Goal: Transaction & Acquisition: Book appointment/travel/reservation

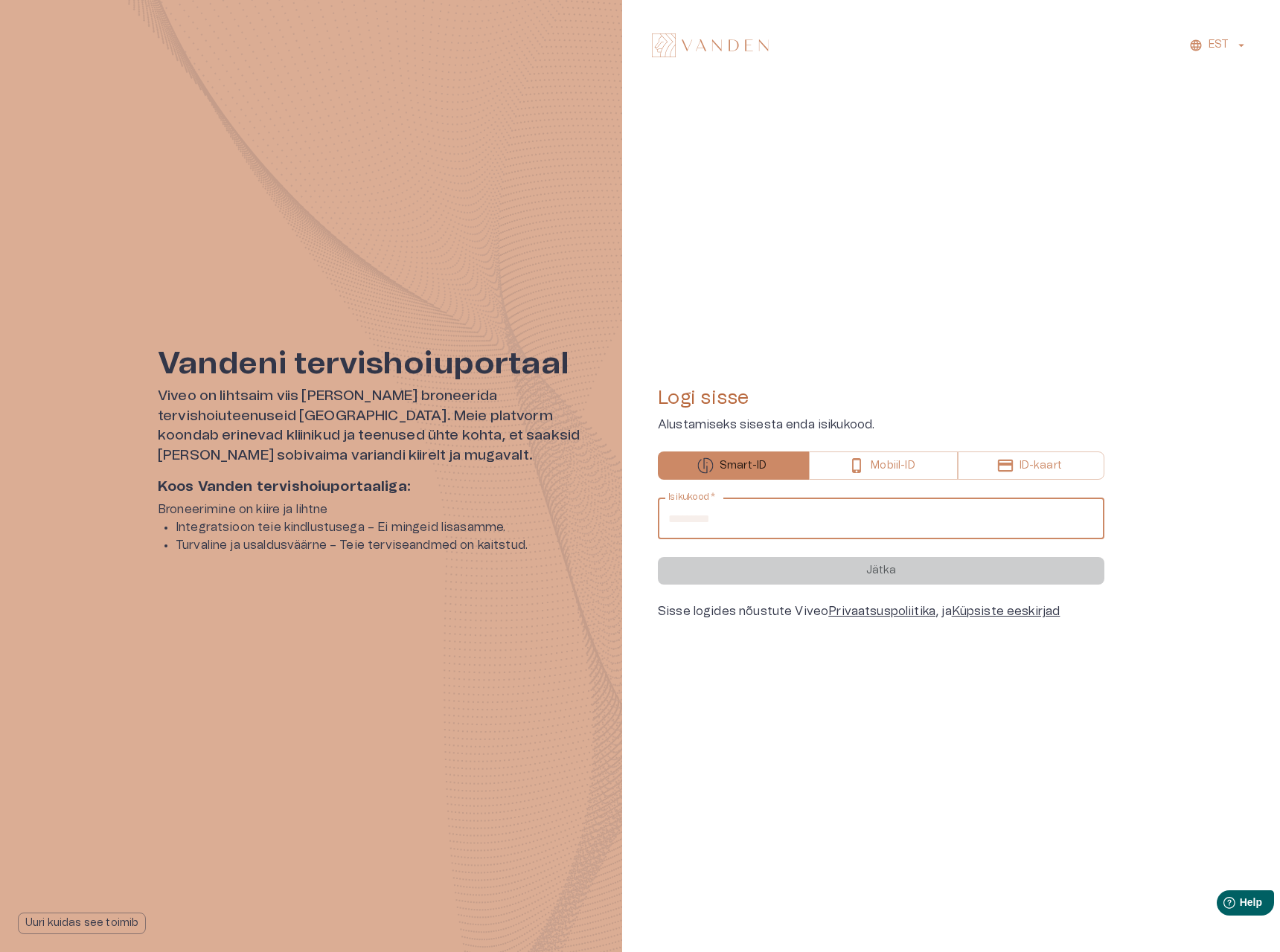
drag, startPoint x: 815, startPoint y: 526, endPoint x: 779, endPoint y: 540, distance: 38.6
click at [805, 525] on input "Isikukood   *" at bounding box center [881, 519] width 447 height 42
type input "**********"
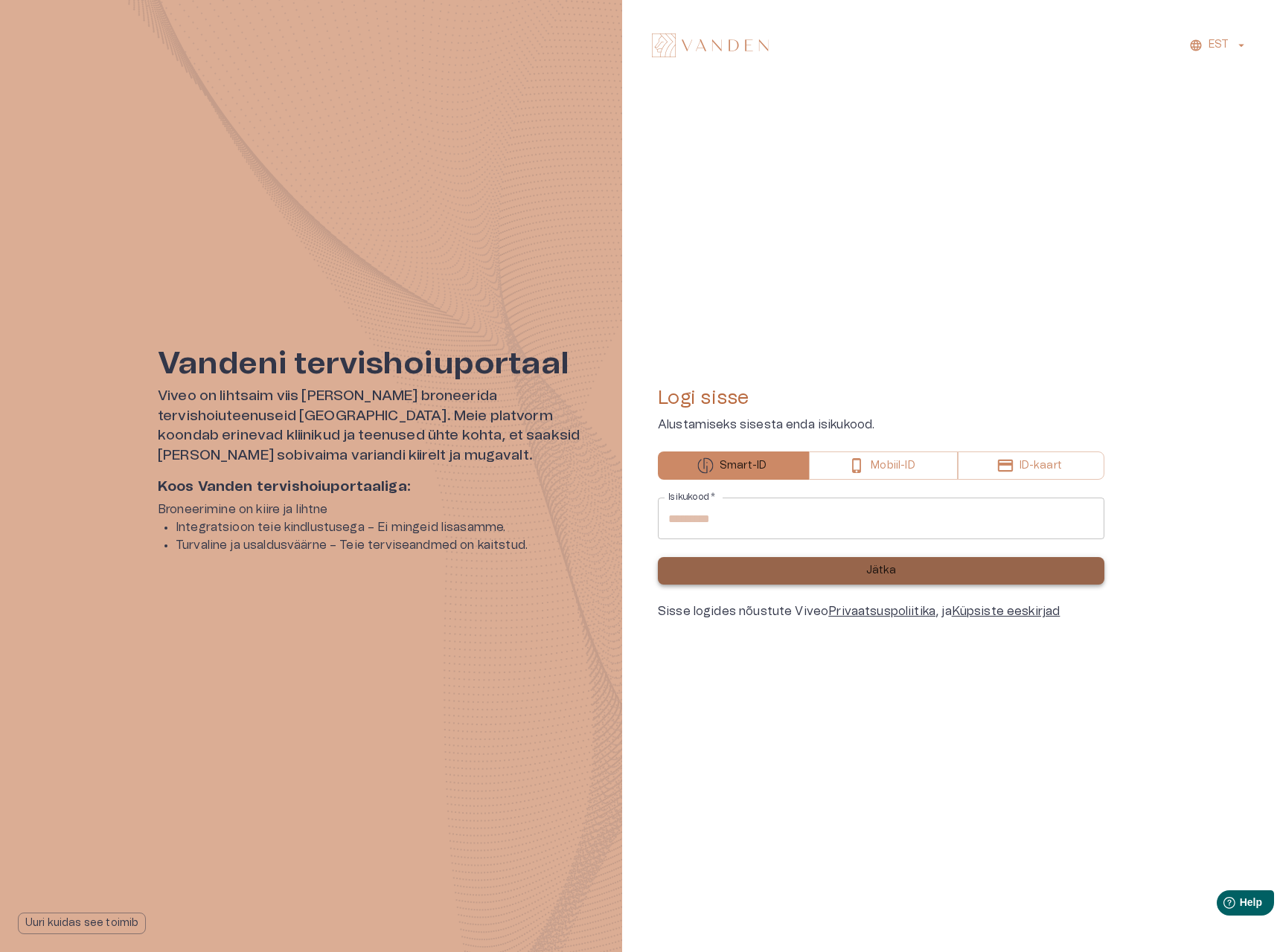
click at [788, 575] on button "Jätka" at bounding box center [881, 571] width 447 height 27
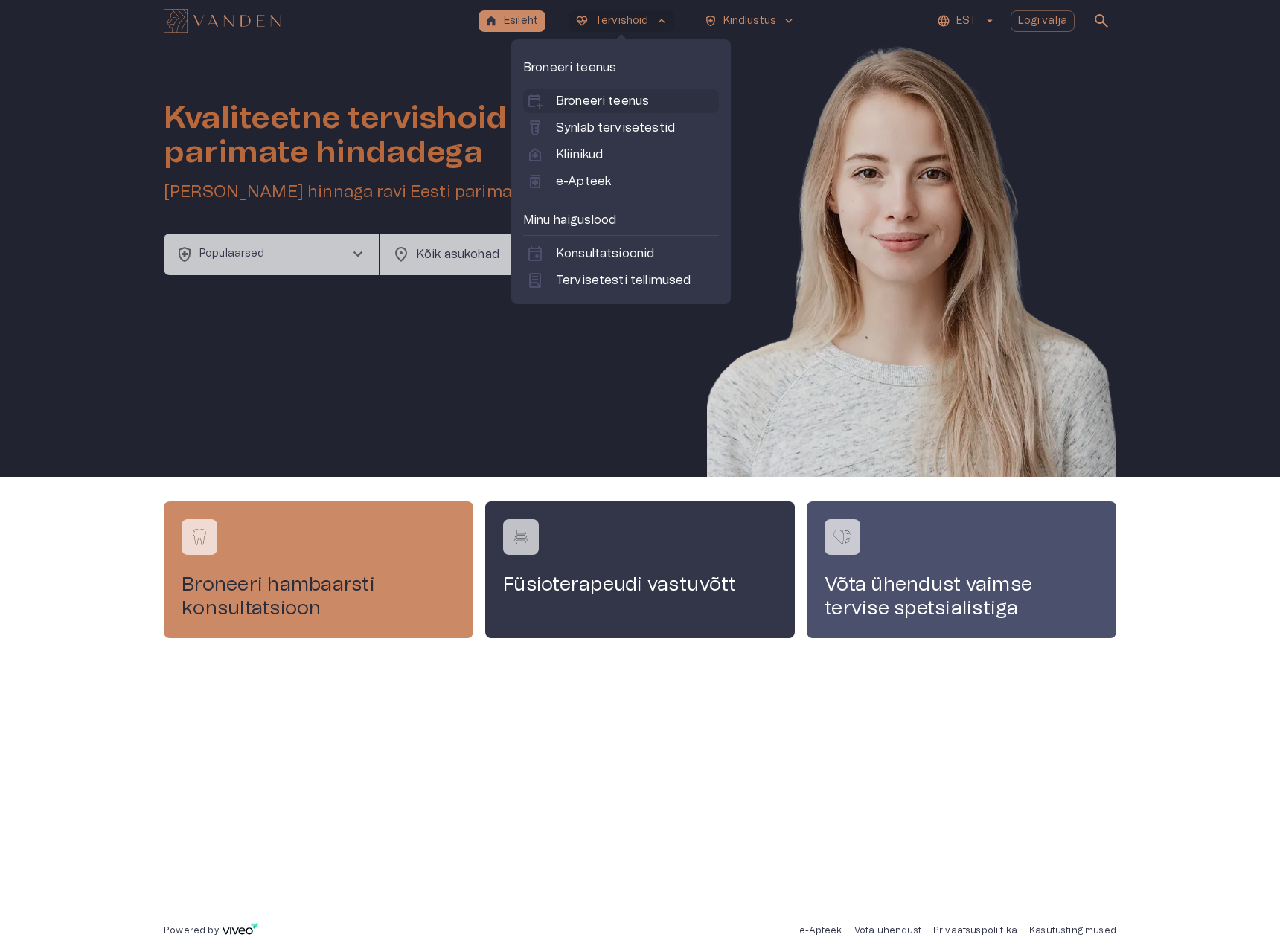
click at [613, 110] on div "calendar_add_on Broneeri teenus" at bounding box center [621, 101] width 196 height 24
click at [603, 106] on p "Broneeri teenus" at bounding box center [603, 101] width 93 height 18
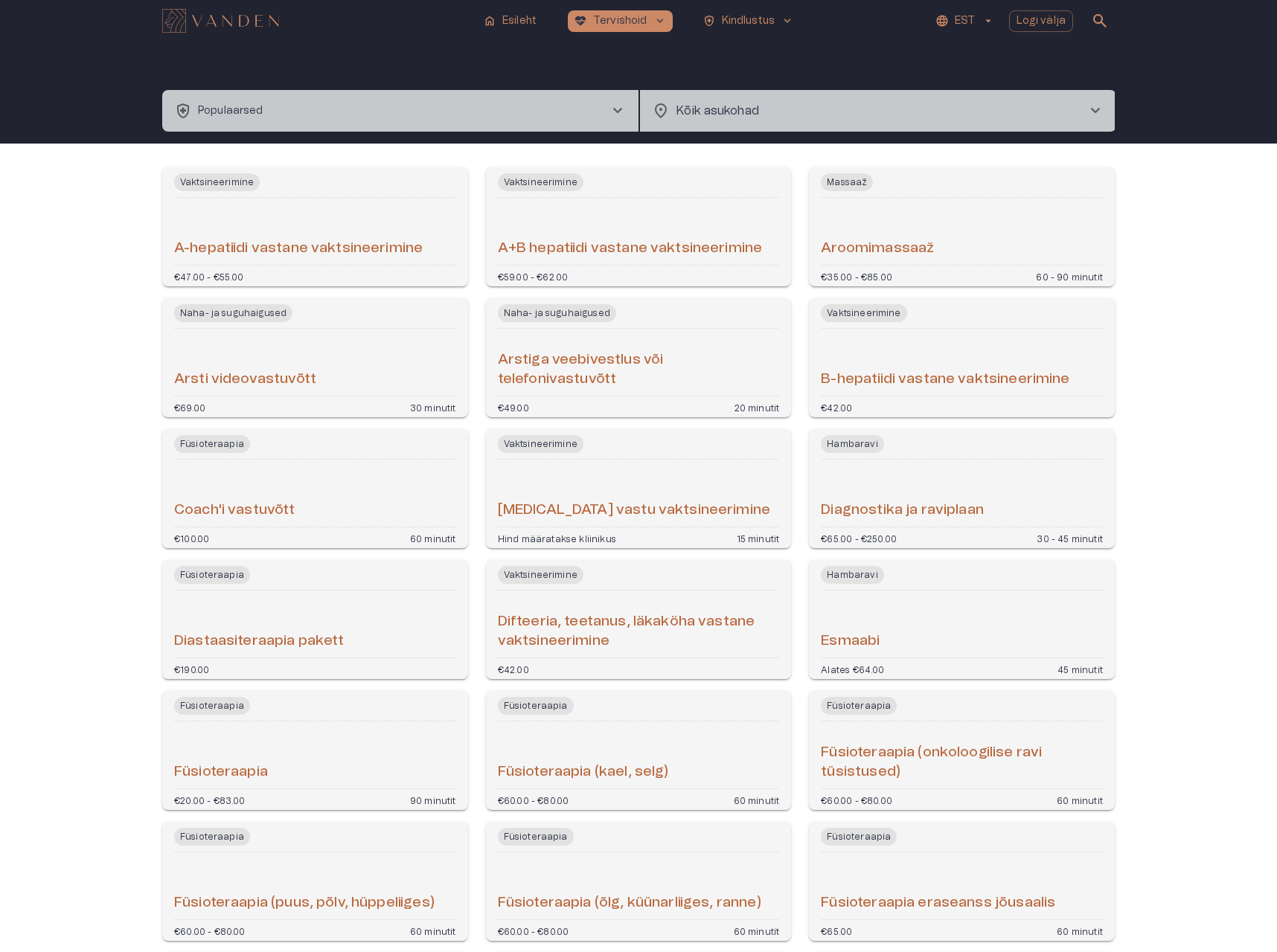
click at [463, 116] on button "health_and_safety Populaarsed chevron_right" at bounding box center [400, 111] width 476 height 42
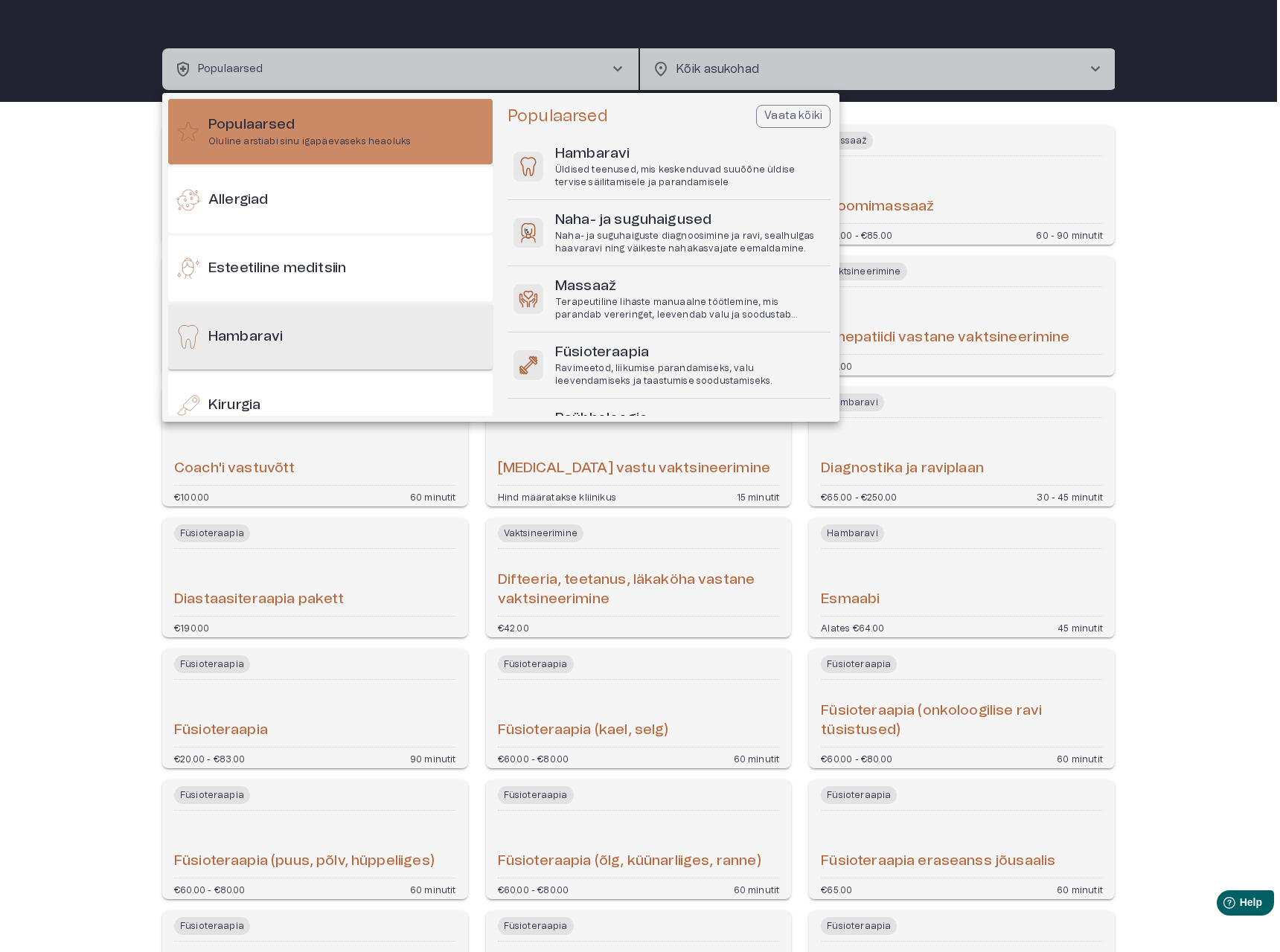
click at [332, 333] on div "Hambaravi" at bounding box center [331, 337] width 325 height 65
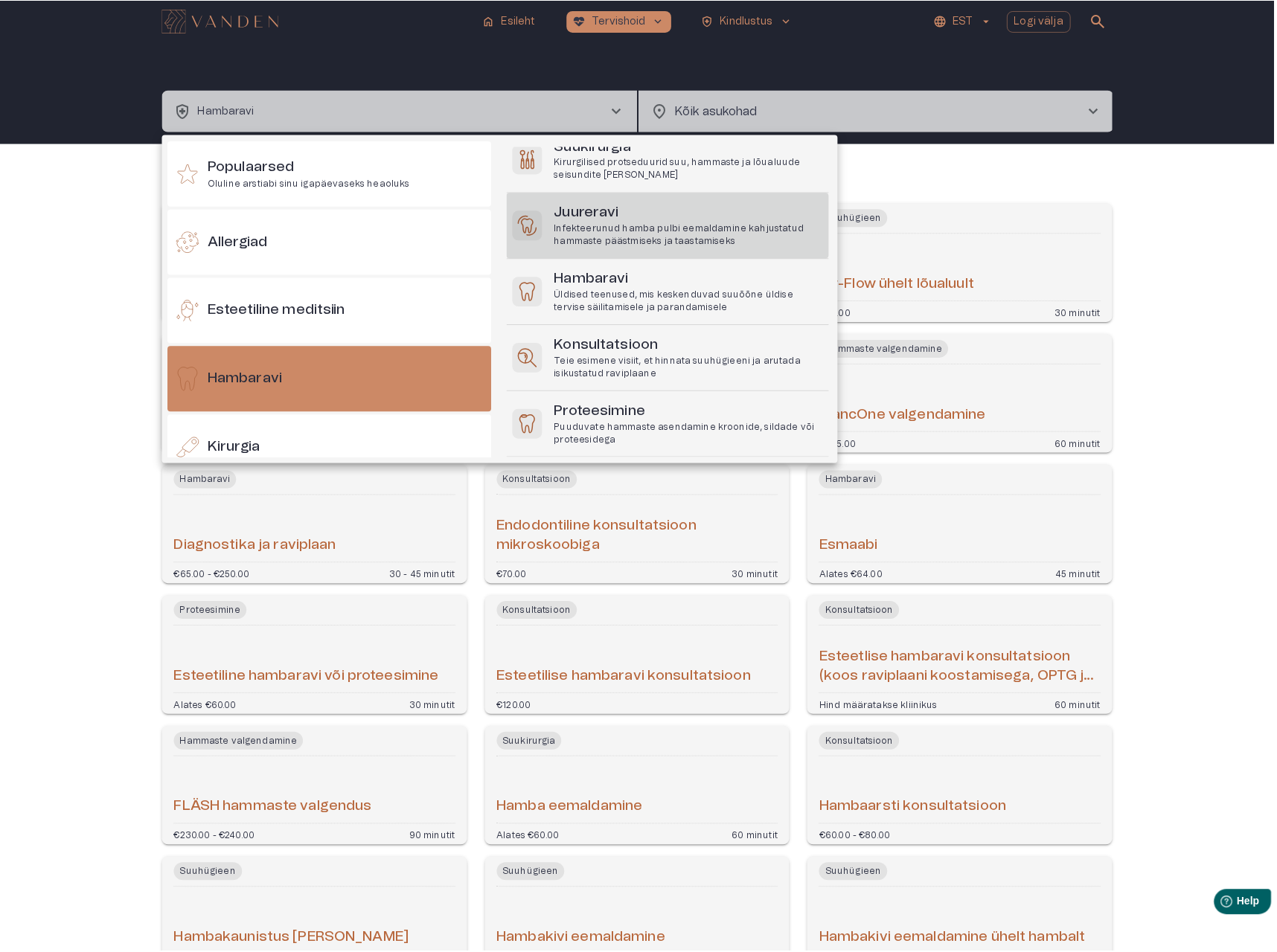
scroll to position [327, 0]
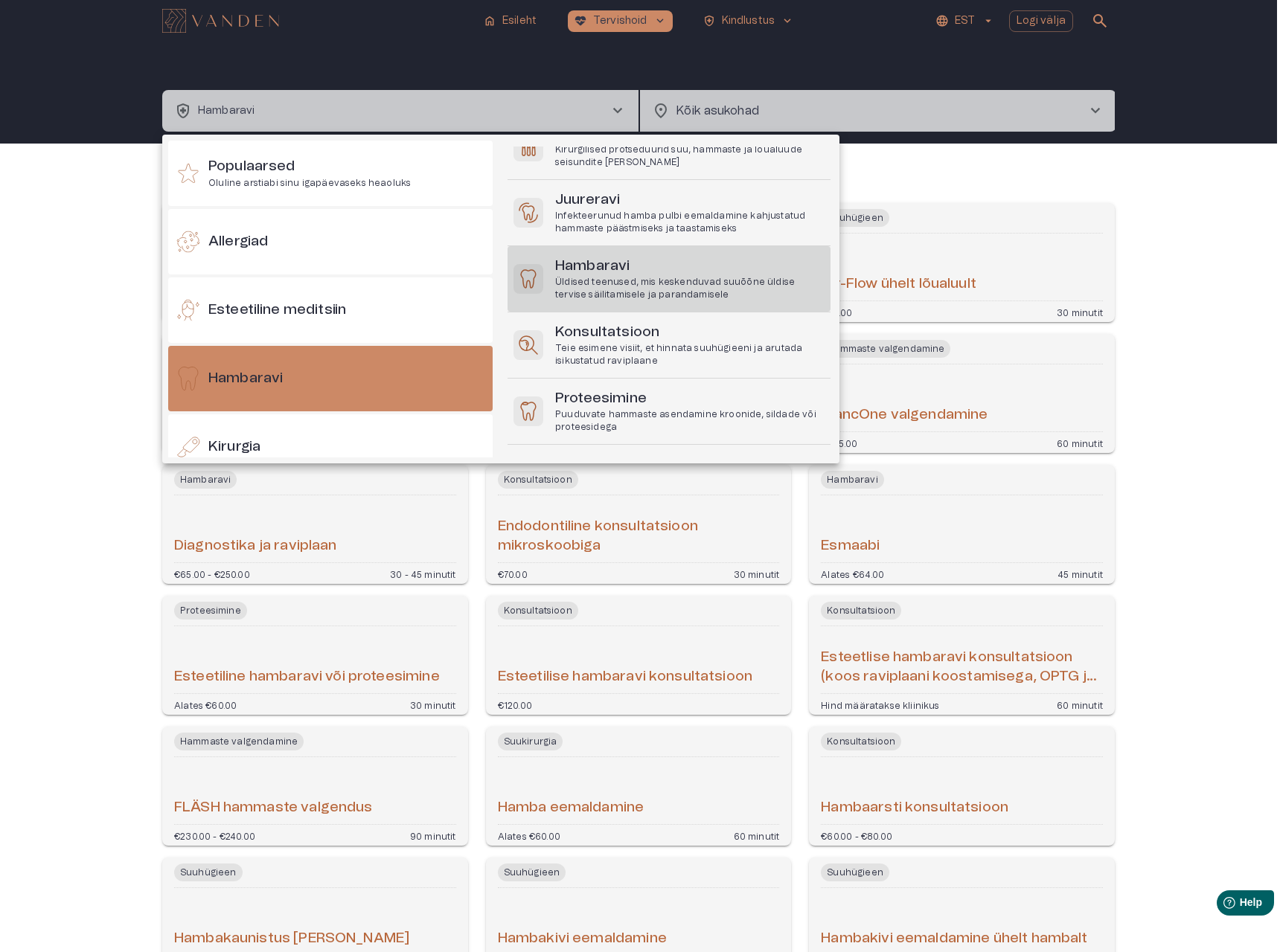
click at [622, 304] on div "[PERSON_NAME] Üldised teenused, mis keskenduvad suuõõne üldise tervise säilitam…" at bounding box center [669, 279] width 323 height 65
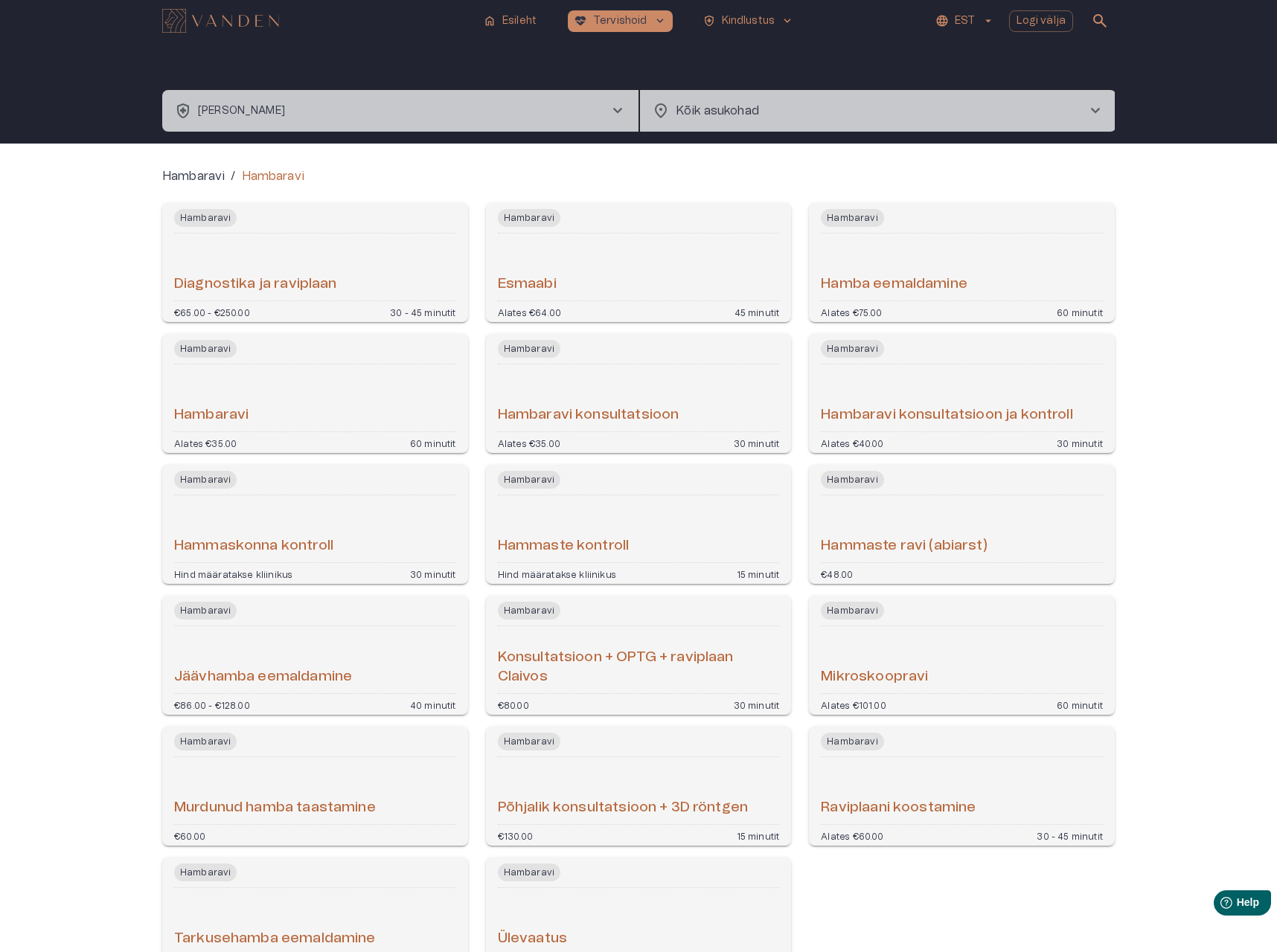
click at [405, 114] on button "health_and_safety [PERSON_NAME] chevron_right" at bounding box center [400, 111] width 476 height 42
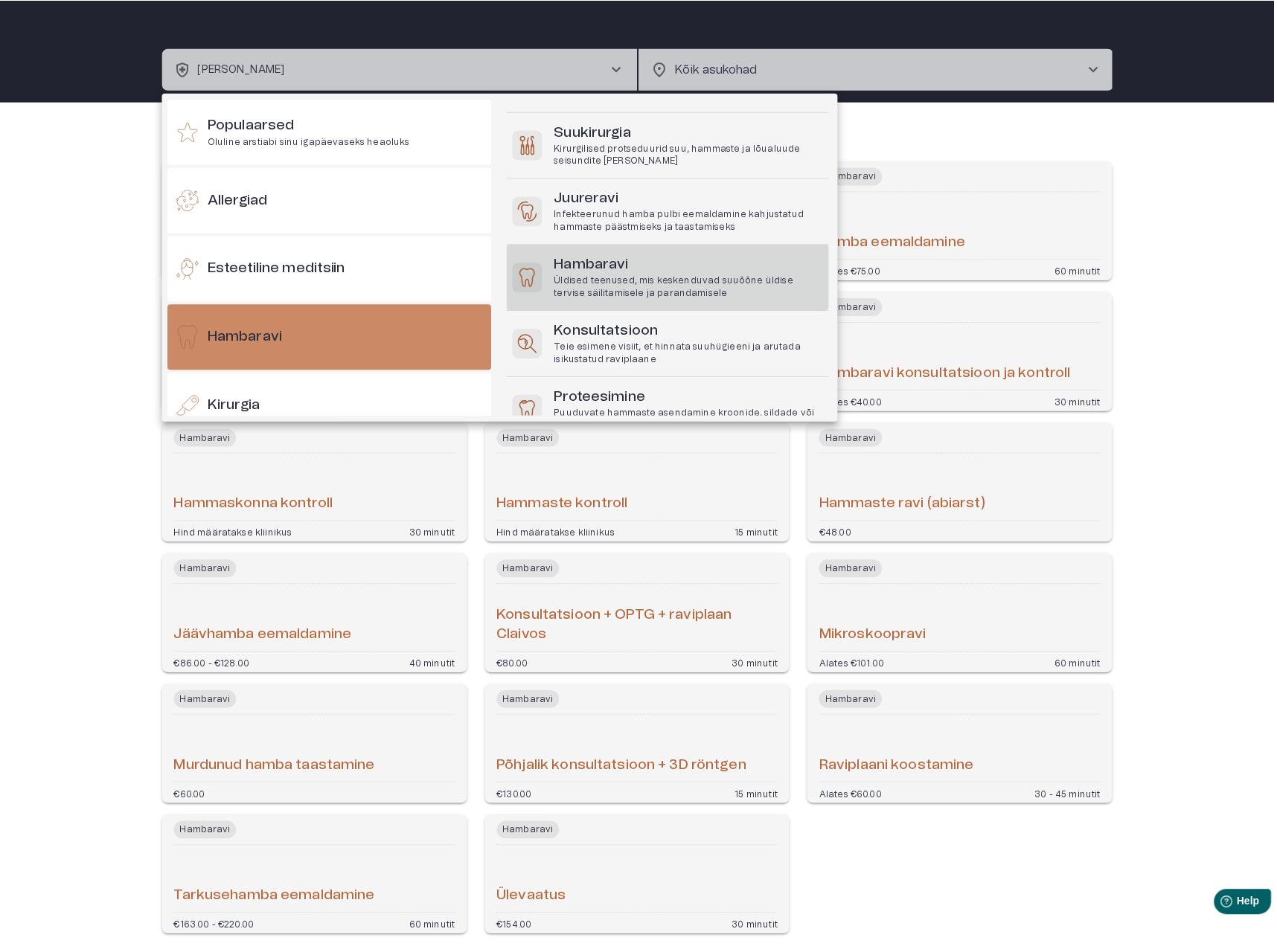
scroll to position [304, 0]
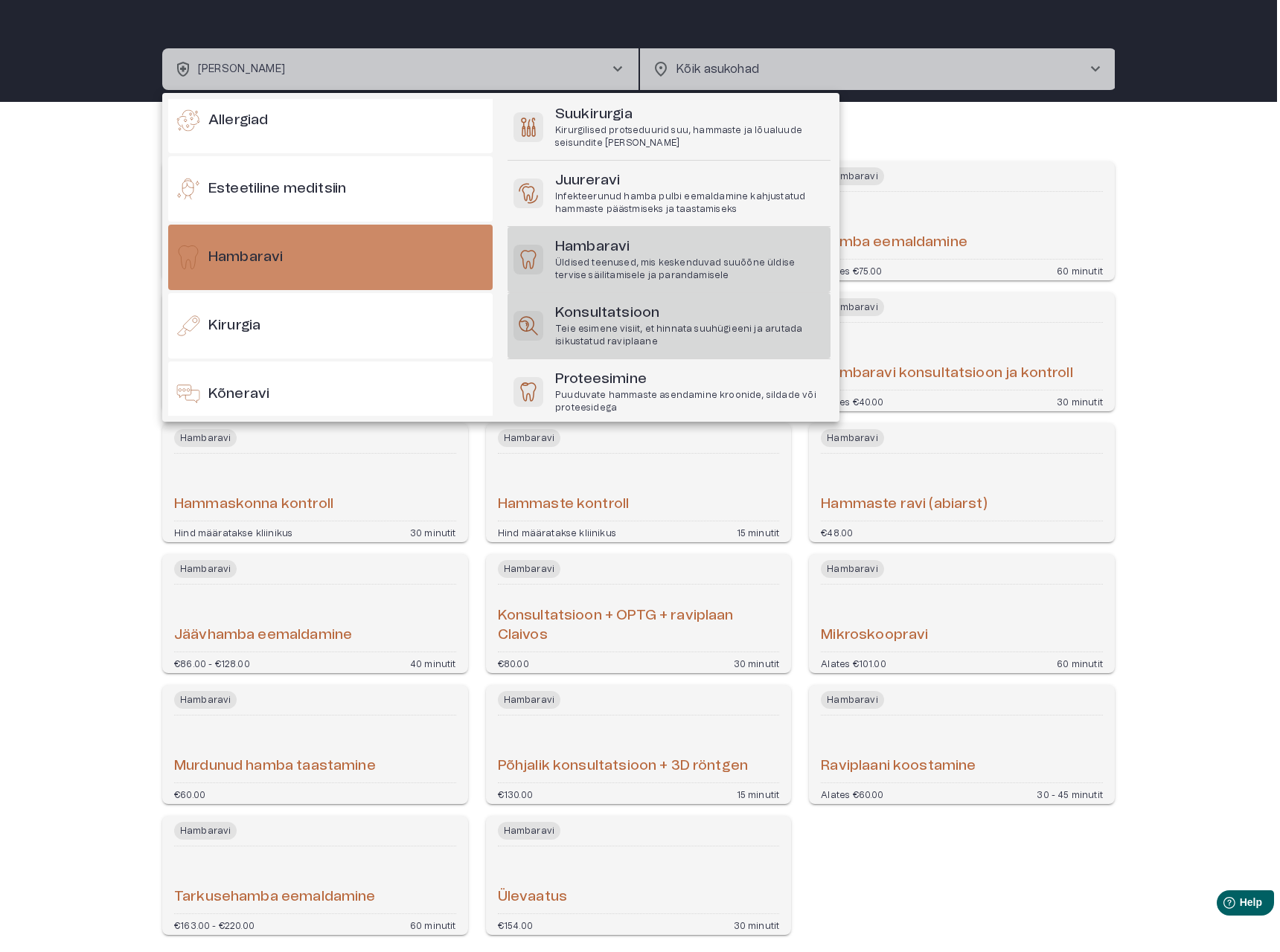
click at [589, 324] on p "Teie esimene visiit, et hinnata suuhügieeni ja arutada isikustatud raviplaane" at bounding box center [690, 335] width 270 height 26
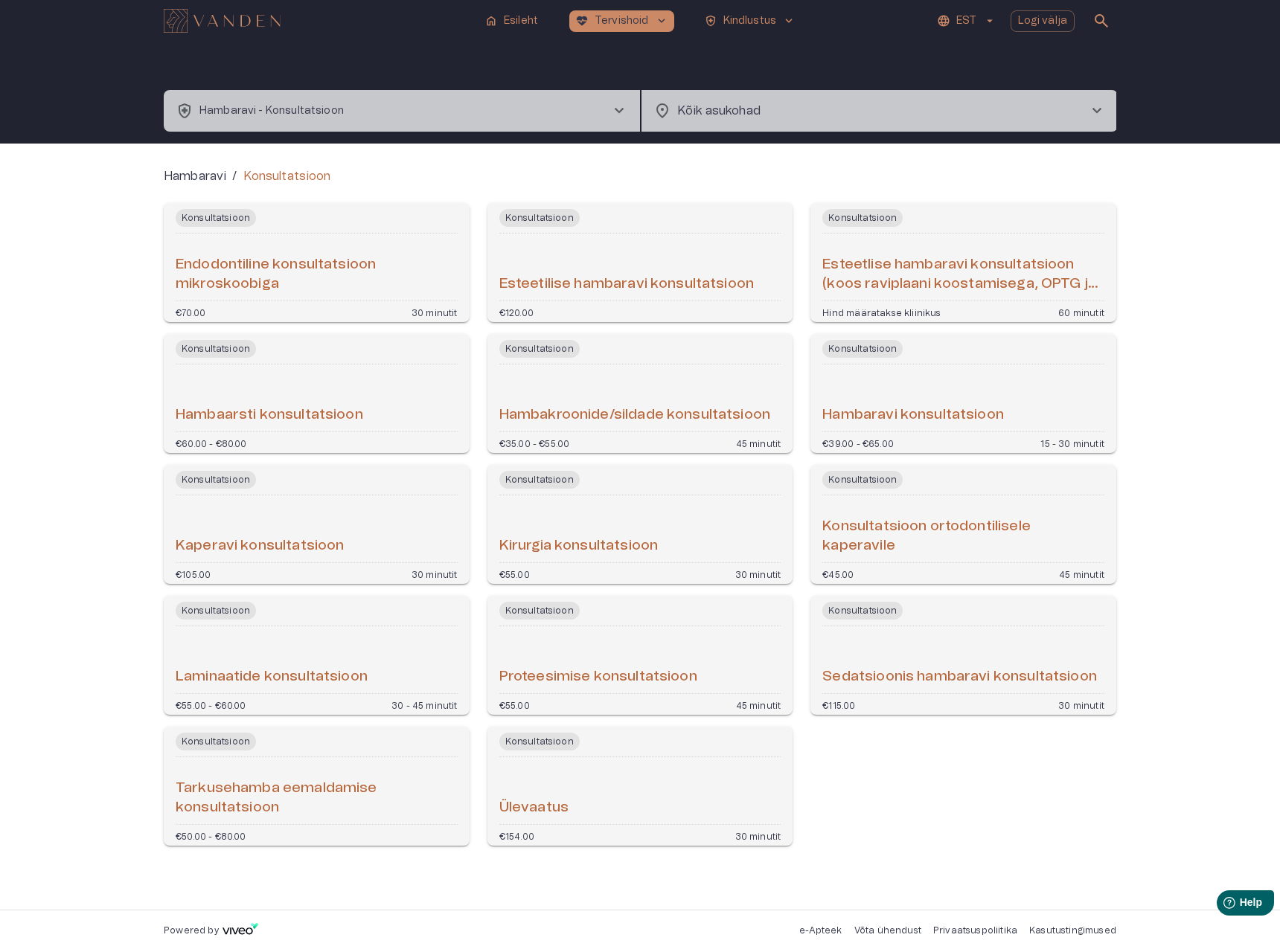
click at [355, 408] on h6 "Hambaarsti konsultatsioon" at bounding box center [269, 415] width 187 height 20
click at [868, 402] on div "Hambaravi konsultatsioon" at bounding box center [963, 398] width 282 height 55
click at [879, 392] on div "Hambaravi konsultatsioon" at bounding box center [963, 398] width 282 height 55
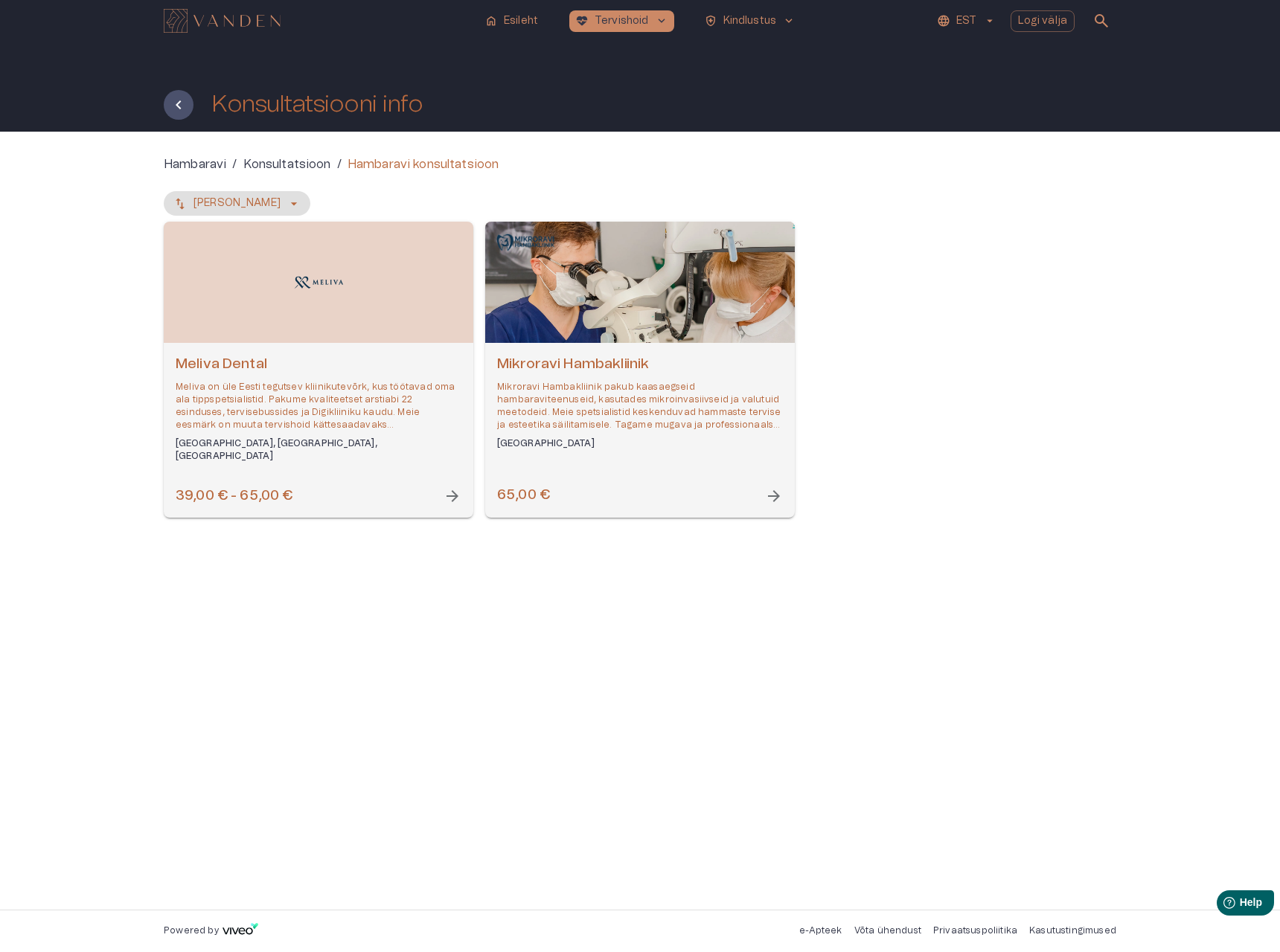
click at [258, 384] on p "Meliva on üle Eesti tegutsev kliinikutevõrk, kus töötavad oma ala tippspetsiali…" at bounding box center [318, 407] width 286 height 51
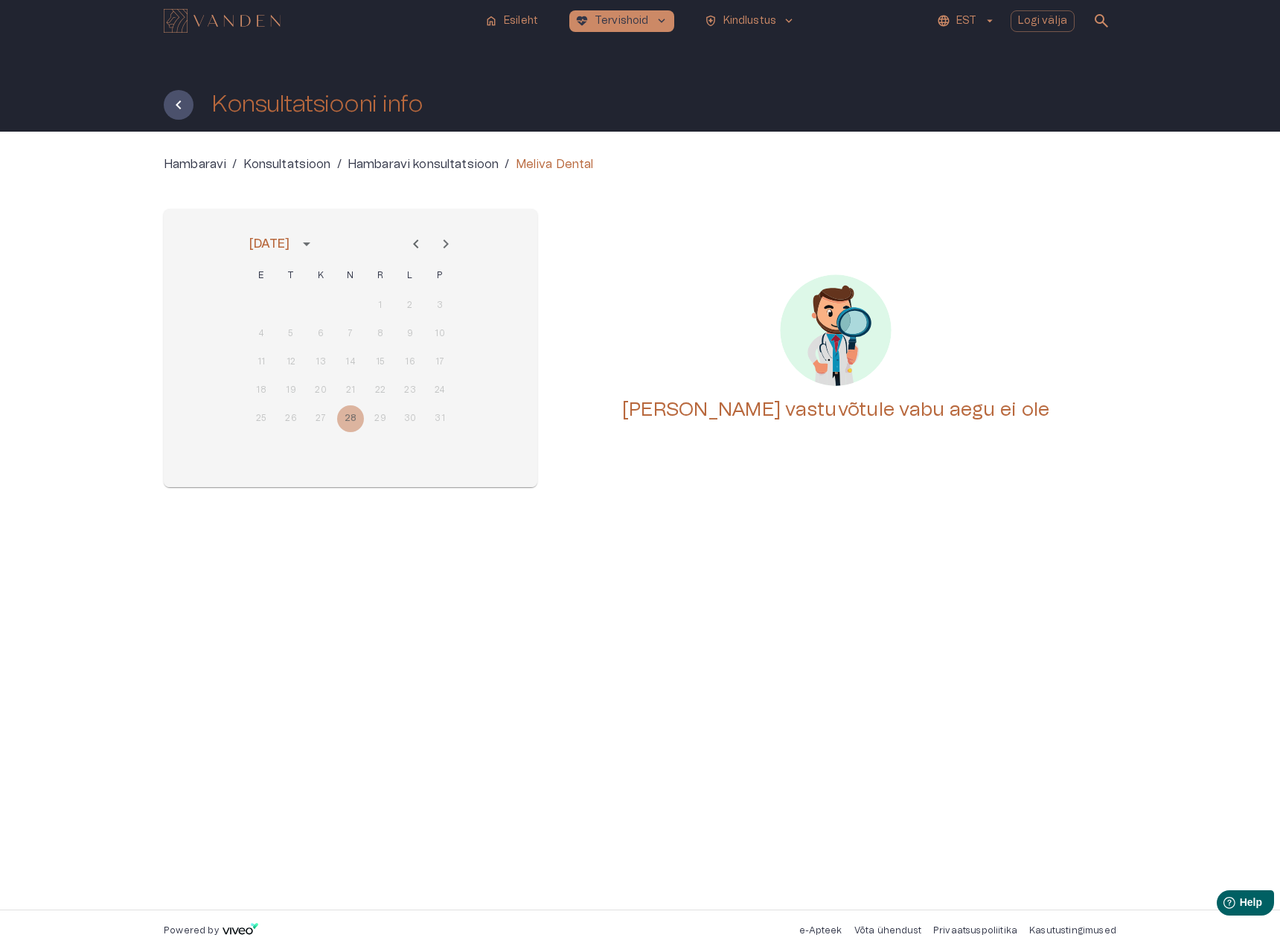
click at [448, 245] on icon "Next month" at bounding box center [445, 244] width 18 height 18
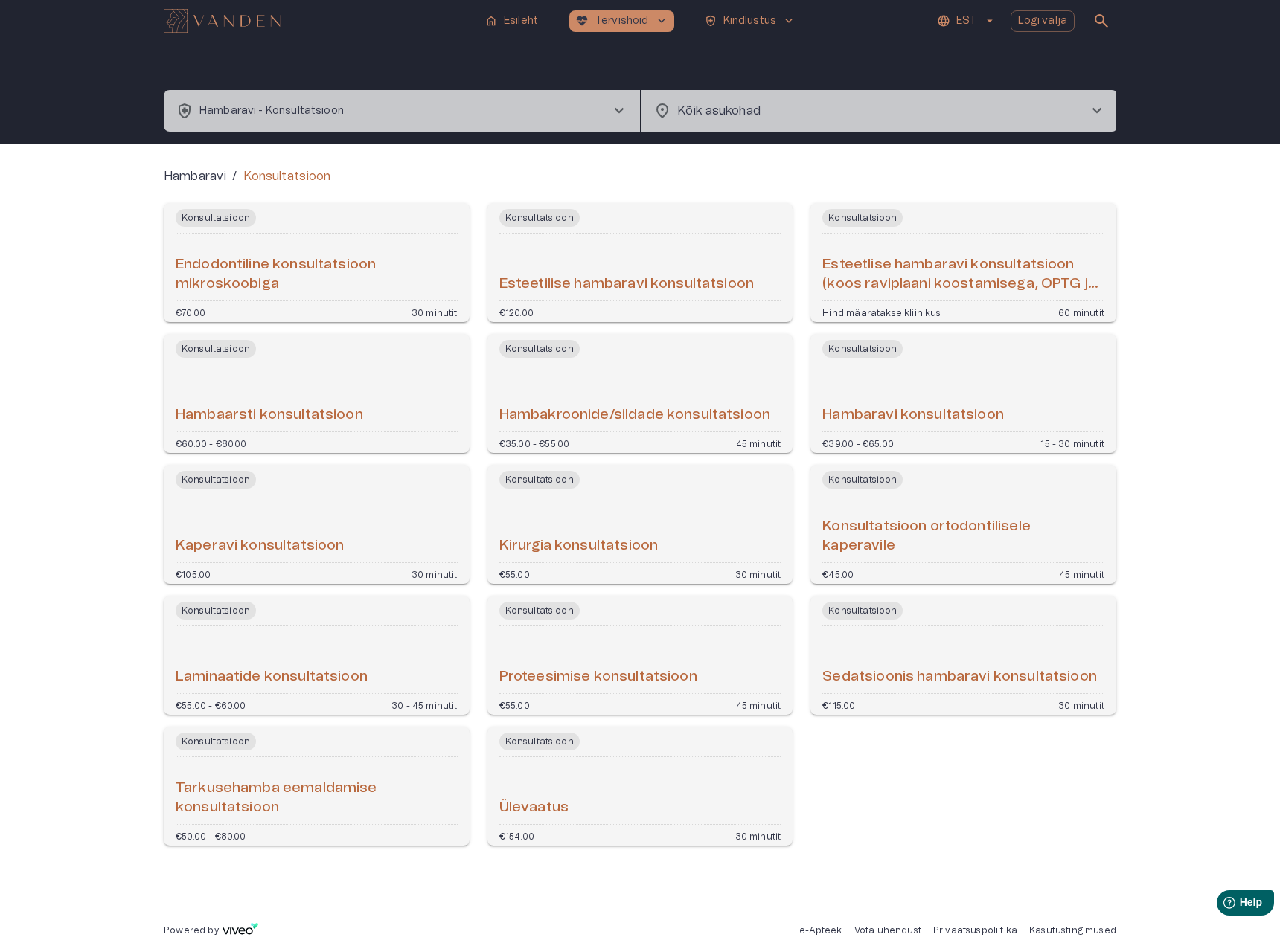
click at [651, 525] on div "Kirurgia konsultatsioon" at bounding box center [640, 529] width 282 height 55
click at [861, 544] on h6 "Konsultatsioon ortodontilisele kaperavile" at bounding box center [963, 537] width 282 height 40
click at [252, 552] on h6 "Kaperavi konsultatsioon" at bounding box center [259, 547] width 169 height 20
click at [279, 654] on div "Laminaatide konsultatsioon" at bounding box center [316, 659] width 282 height 55
click at [621, 686] on h6 "Proteesimise konsultatsioon" at bounding box center [598, 677] width 198 height 20
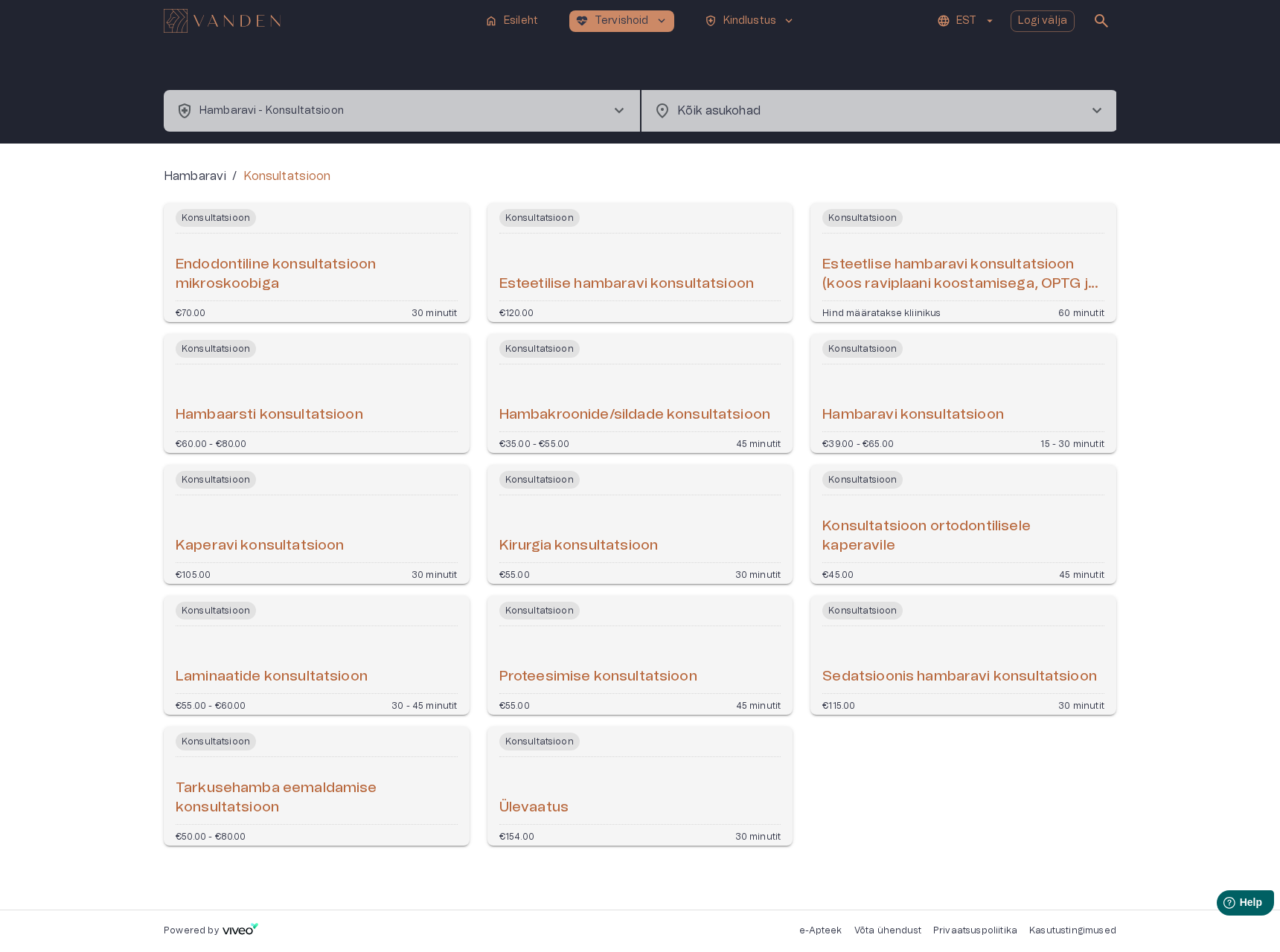
click at [889, 690] on div "Konsultatsioon Sedatsioonis hambaravi konsultatsioon €115.00 30 minutit" at bounding box center [963, 655] width 306 height 119
drag, startPoint x: 421, startPoint y: 138, endPoint x: 408, endPoint y: 128, distance: 16.4
click at [421, 138] on div "health_and_safety Hambaravi - Konsultatsioon chevron_right location_on Kõik asu…" at bounding box center [640, 92] width 952 height 102
click at [402, 121] on button "health_and_safety Hambaravi - Konsultatsioon chevron_right" at bounding box center [402, 111] width 476 height 42
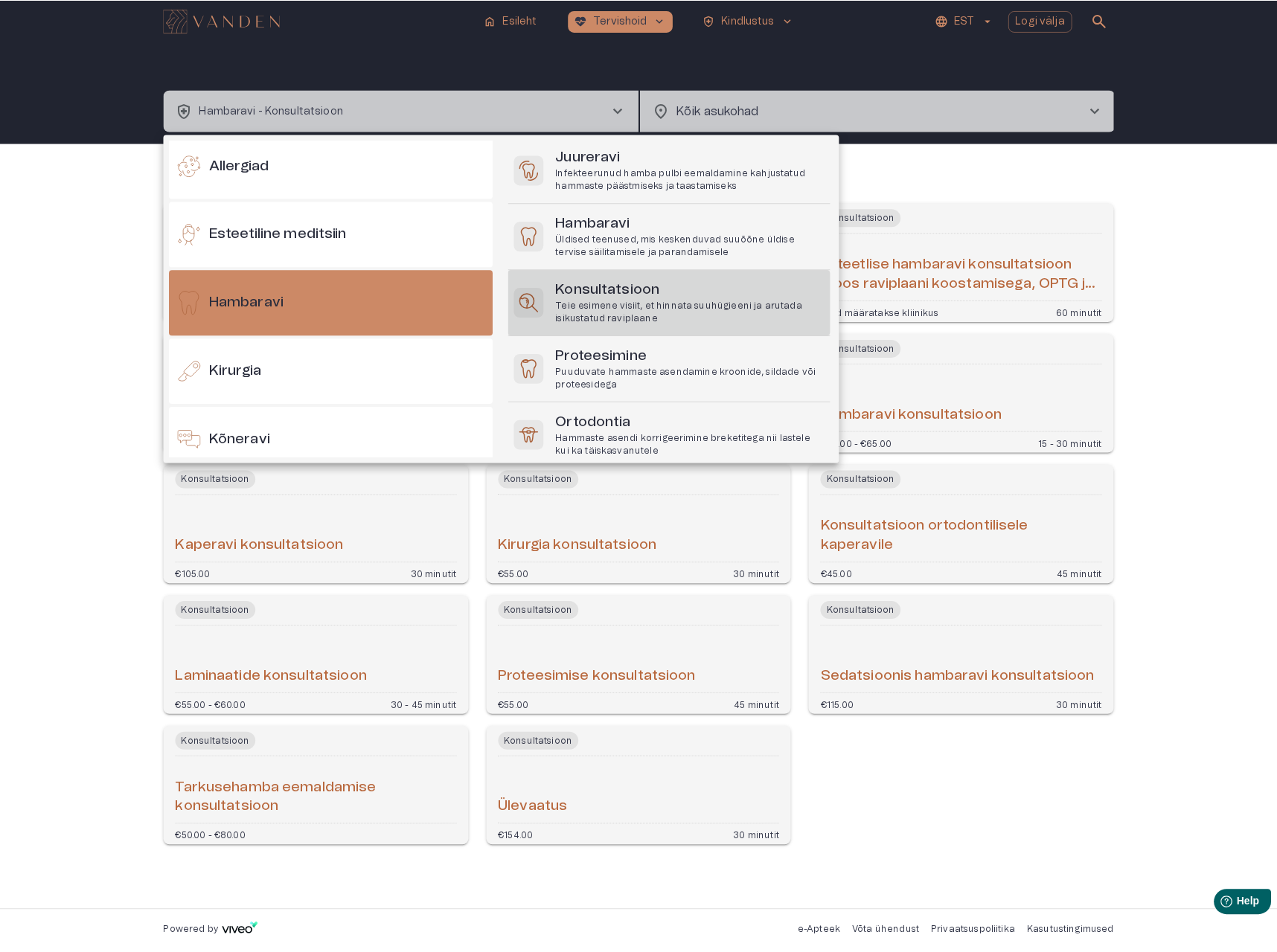
scroll to position [370, 0]
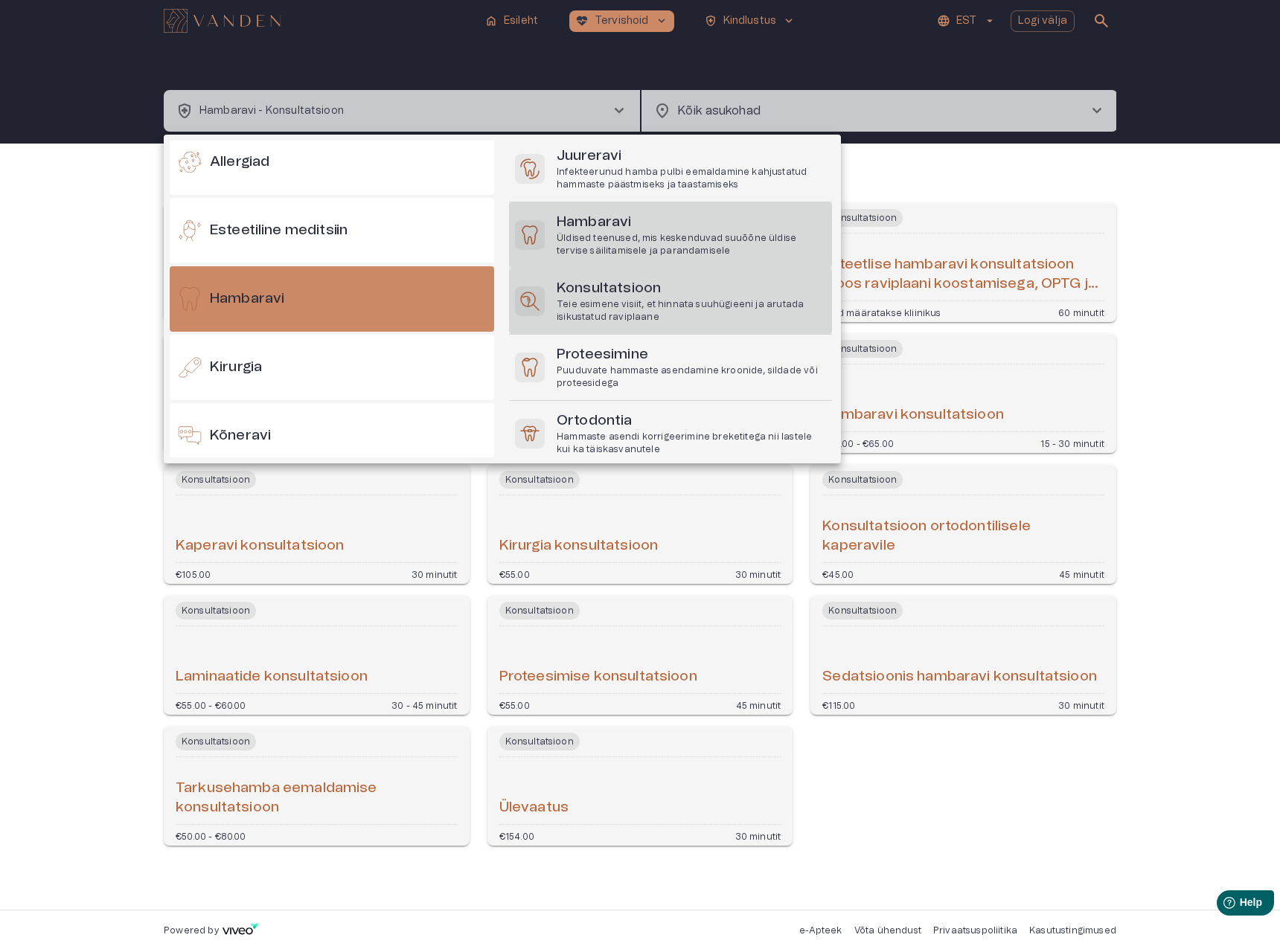
click at [597, 229] on h6 "Hambaravi" at bounding box center [691, 223] width 270 height 20
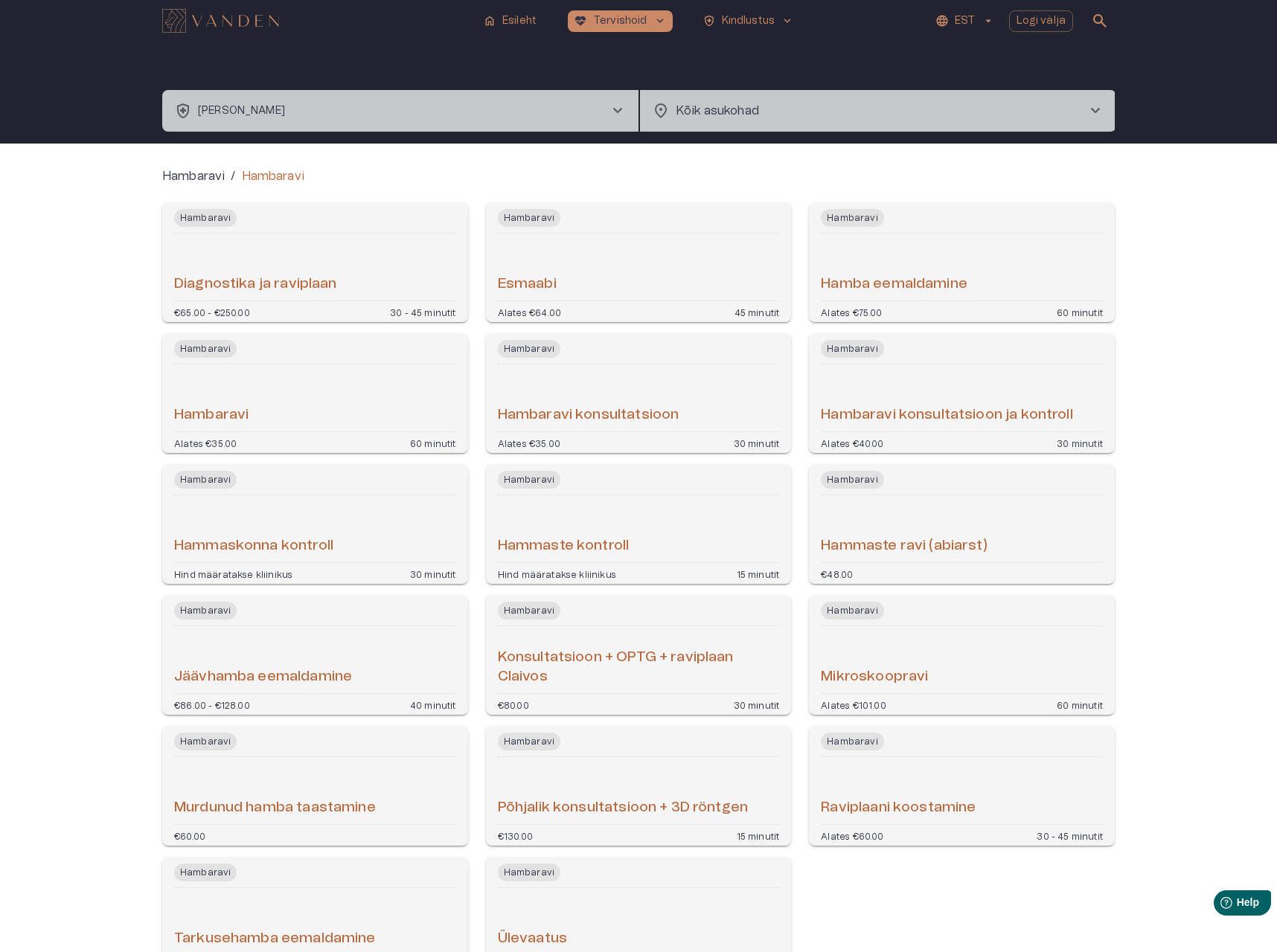
click at [271, 421] on div "Hambaravi" at bounding box center [315, 398] width 282 height 55
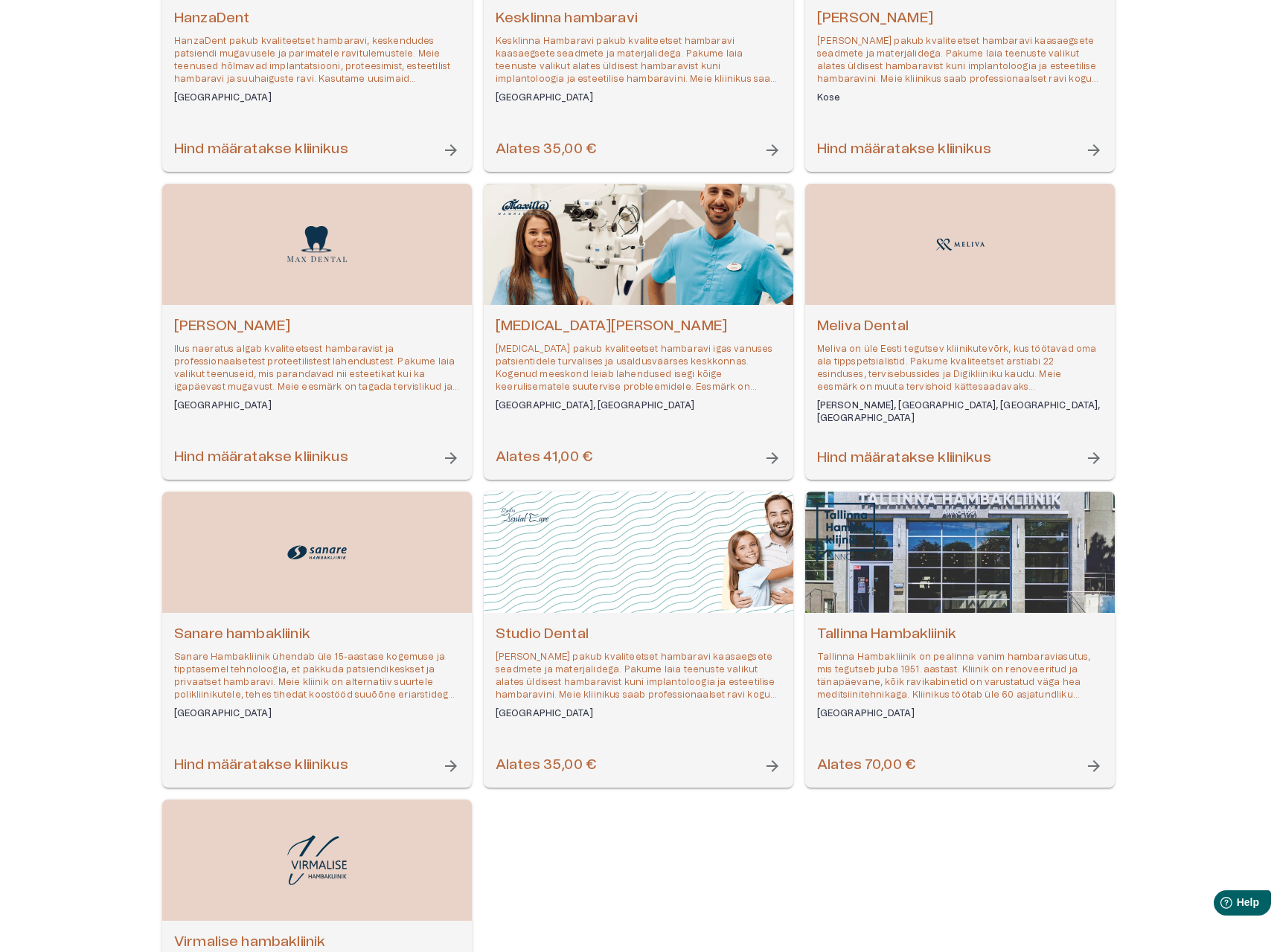
scroll to position [655, 0]
click at [906, 377] on p "Meliva on üle Eesti tegutsev kliinikutevõrk, kus töötavad oma ala tippspetsiali…" at bounding box center [960, 367] width 286 height 51
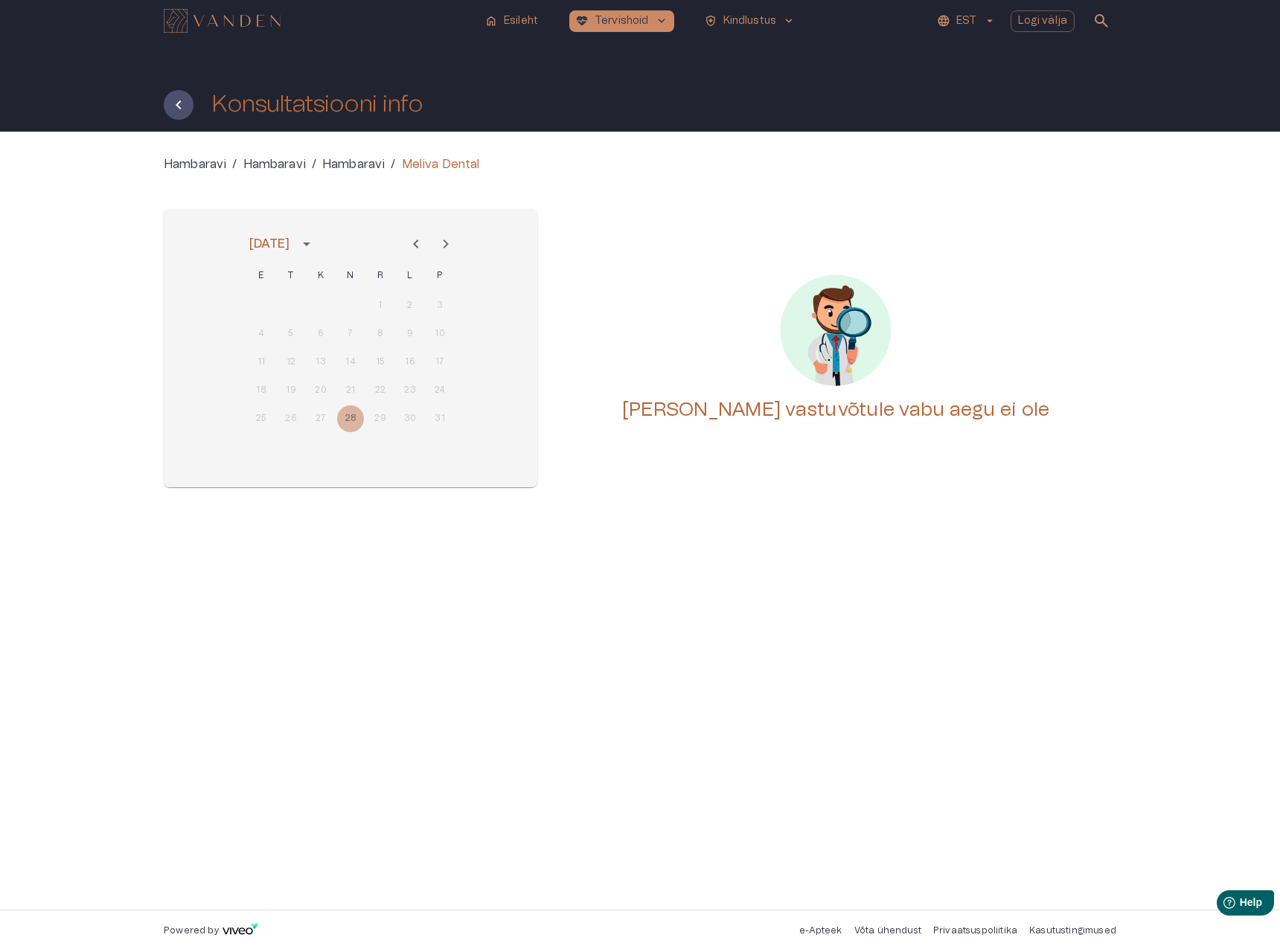
click at [442, 246] on icon "Next month" at bounding box center [445, 244] width 18 height 18
click at [443, 245] on icon "Next month" at bounding box center [445, 244] width 18 height 18
click at [420, 244] on icon "Previous month" at bounding box center [416, 244] width 18 height 18
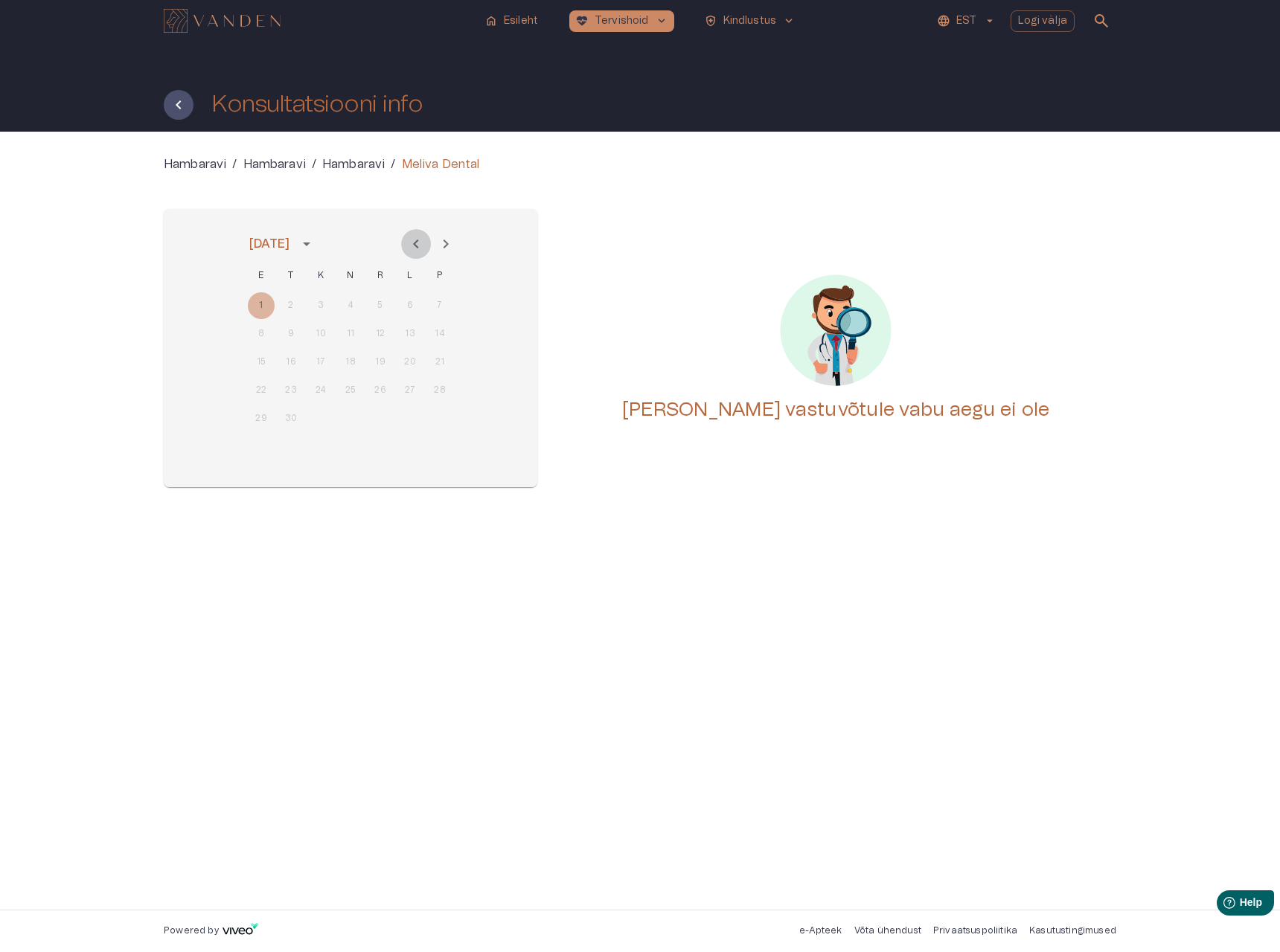
click at [420, 244] on icon "Previous month" at bounding box center [416, 244] width 18 height 18
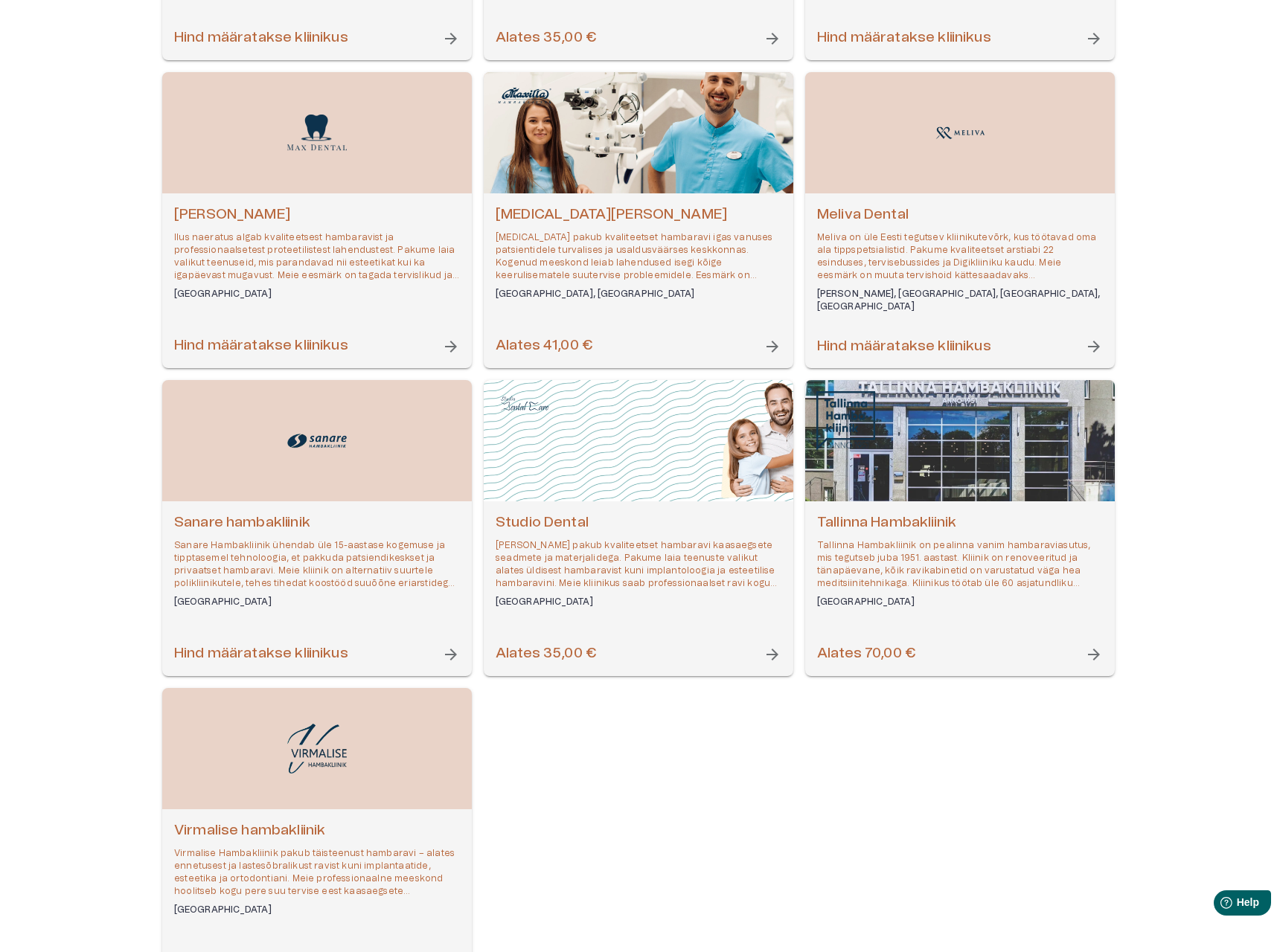
scroll to position [789, 0]
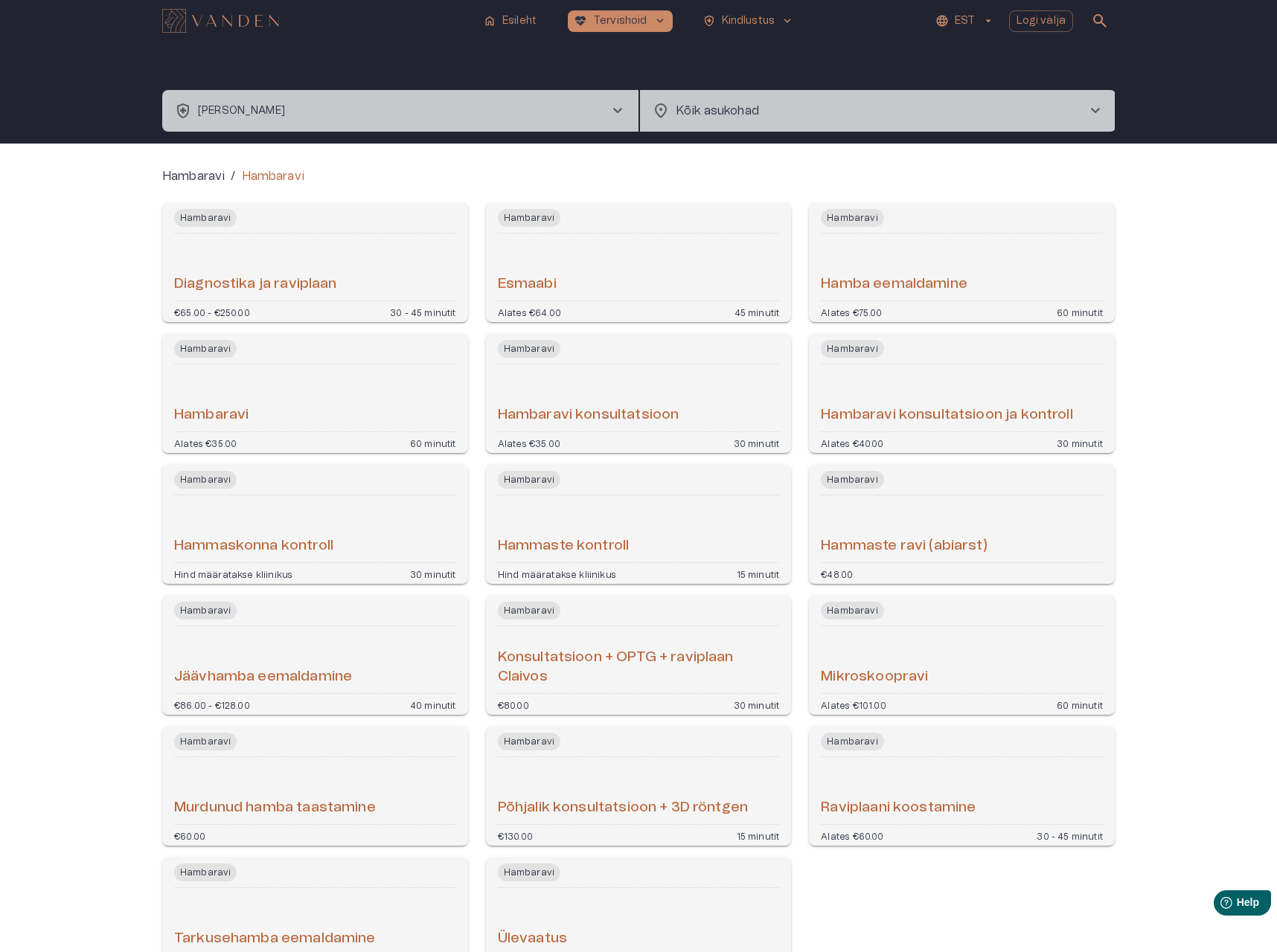
click at [578, 418] on h6 "Hambaravi konsultatsioon" at bounding box center [589, 415] width 182 height 20
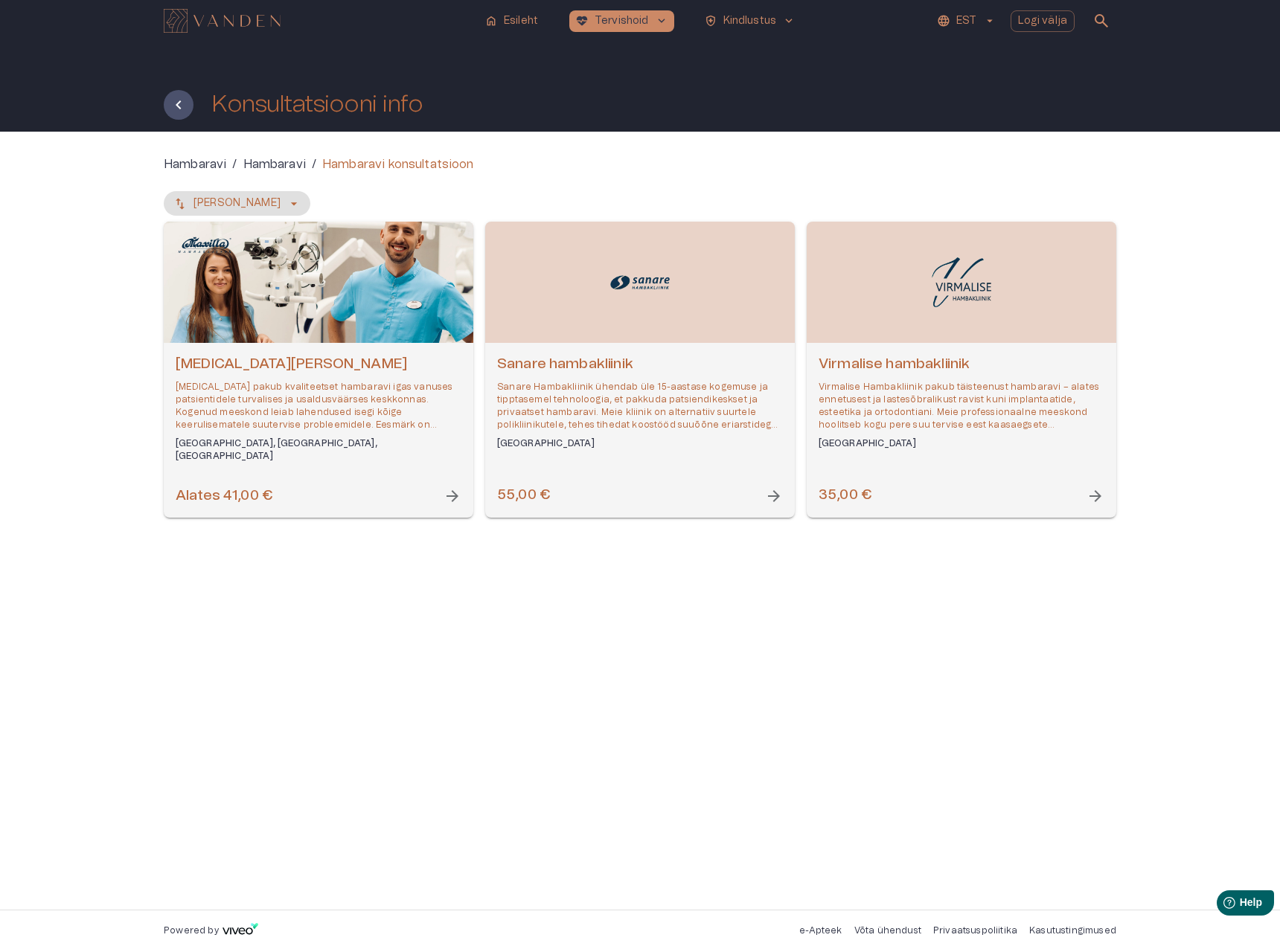
click at [361, 396] on p "[MEDICAL_DATA] pakub kvaliteetset hambaravi igas vanuses patsientidele turvalis…" at bounding box center [318, 407] width 286 height 51
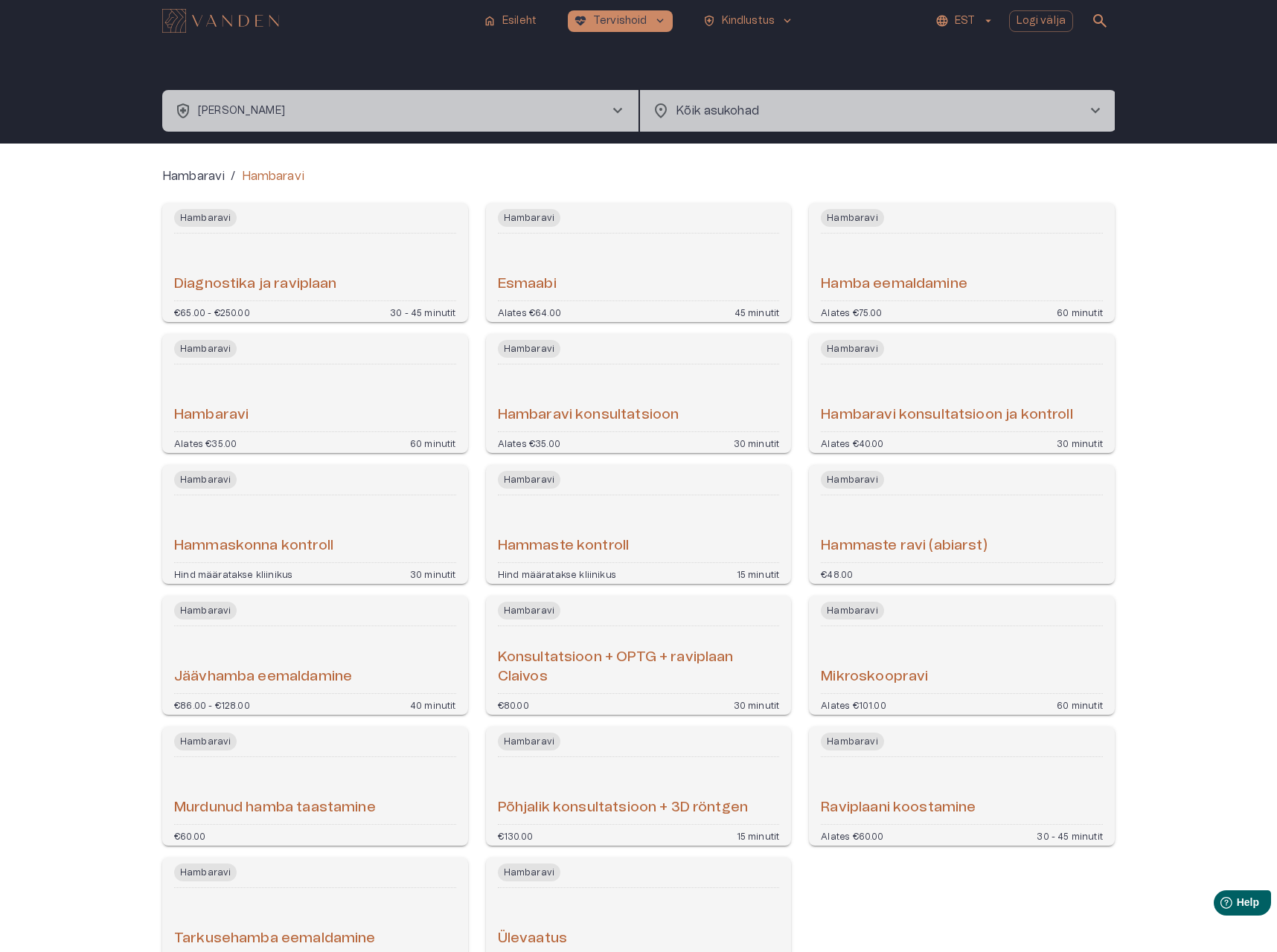
click at [865, 301] on hr "Open service booking details" at bounding box center [962, 301] width 282 height 1
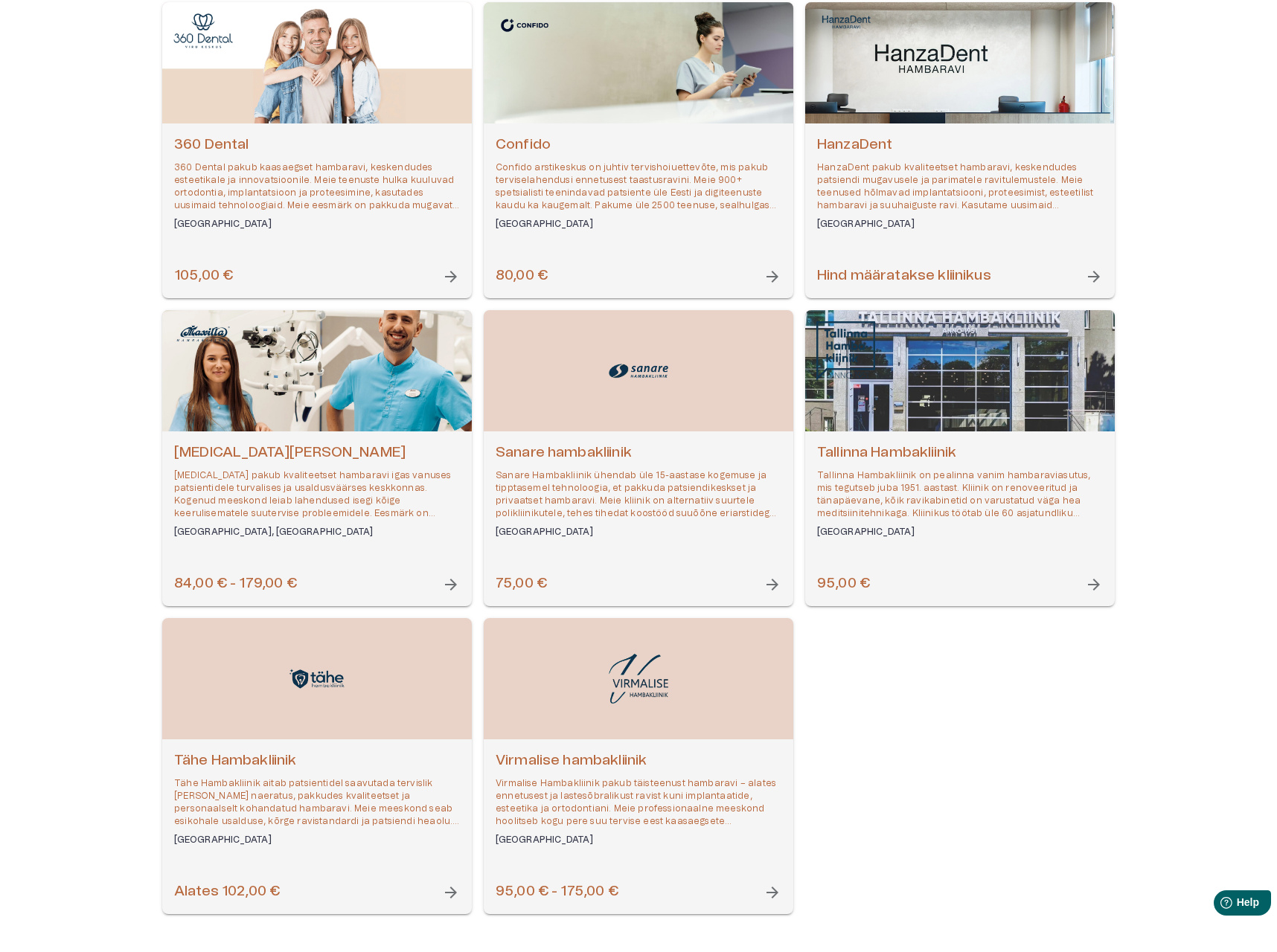
scroll to position [221, 0]
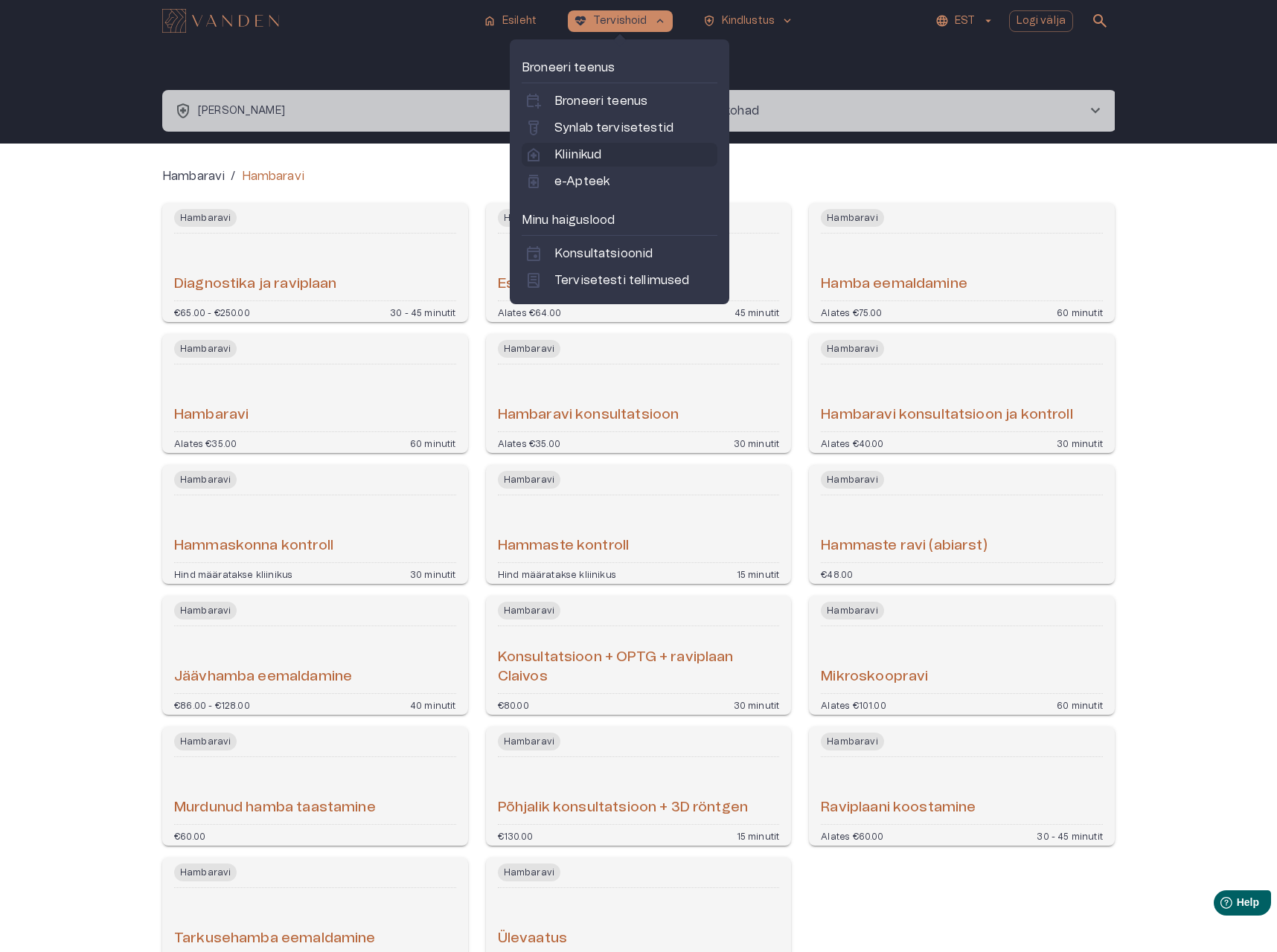
click at [598, 163] on p "Kliinikud" at bounding box center [578, 155] width 47 height 18
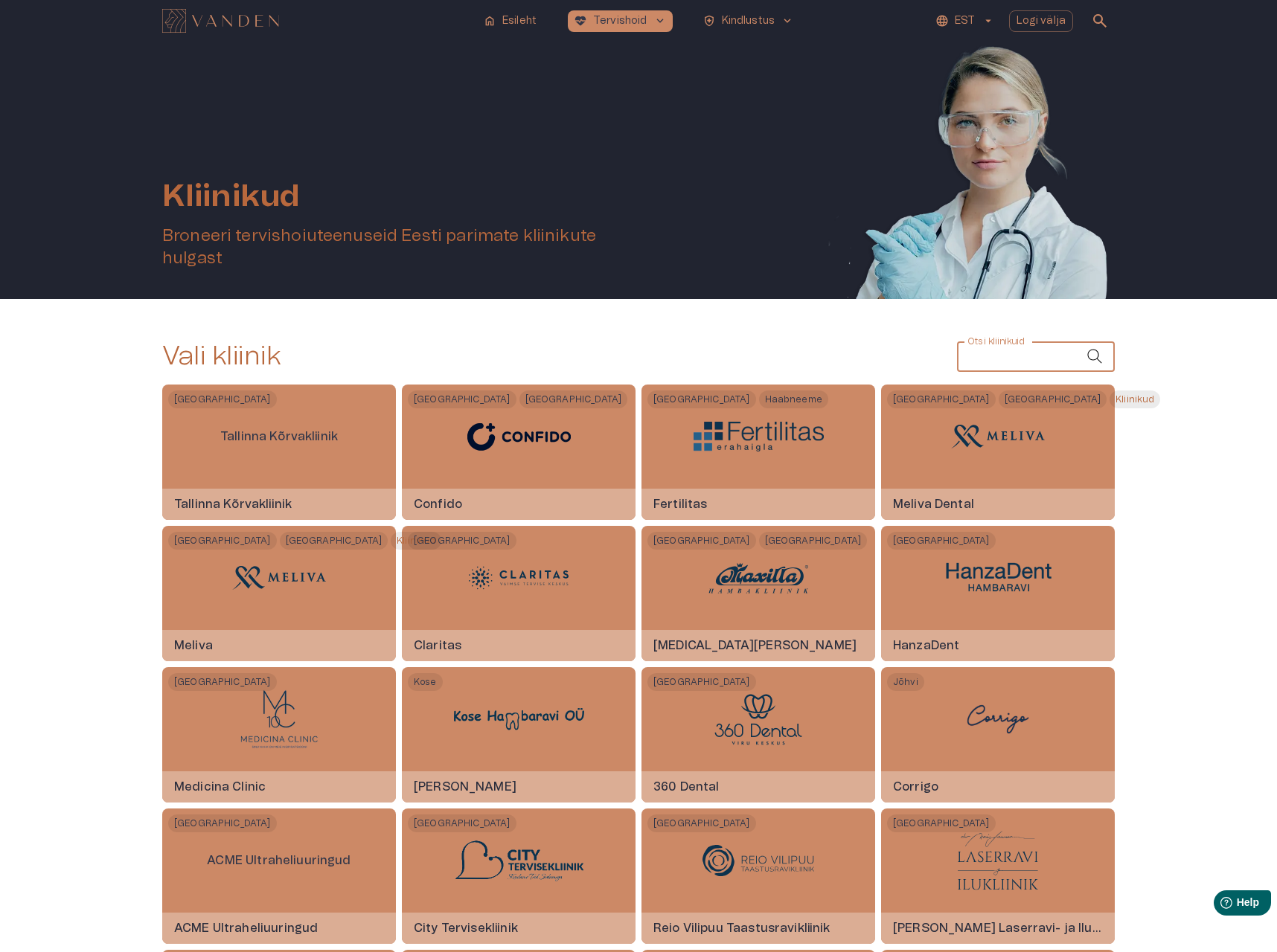
click at [971, 358] on input "Otsi kliinikuid" at bounding box center [1021, 357] width 130 height 30
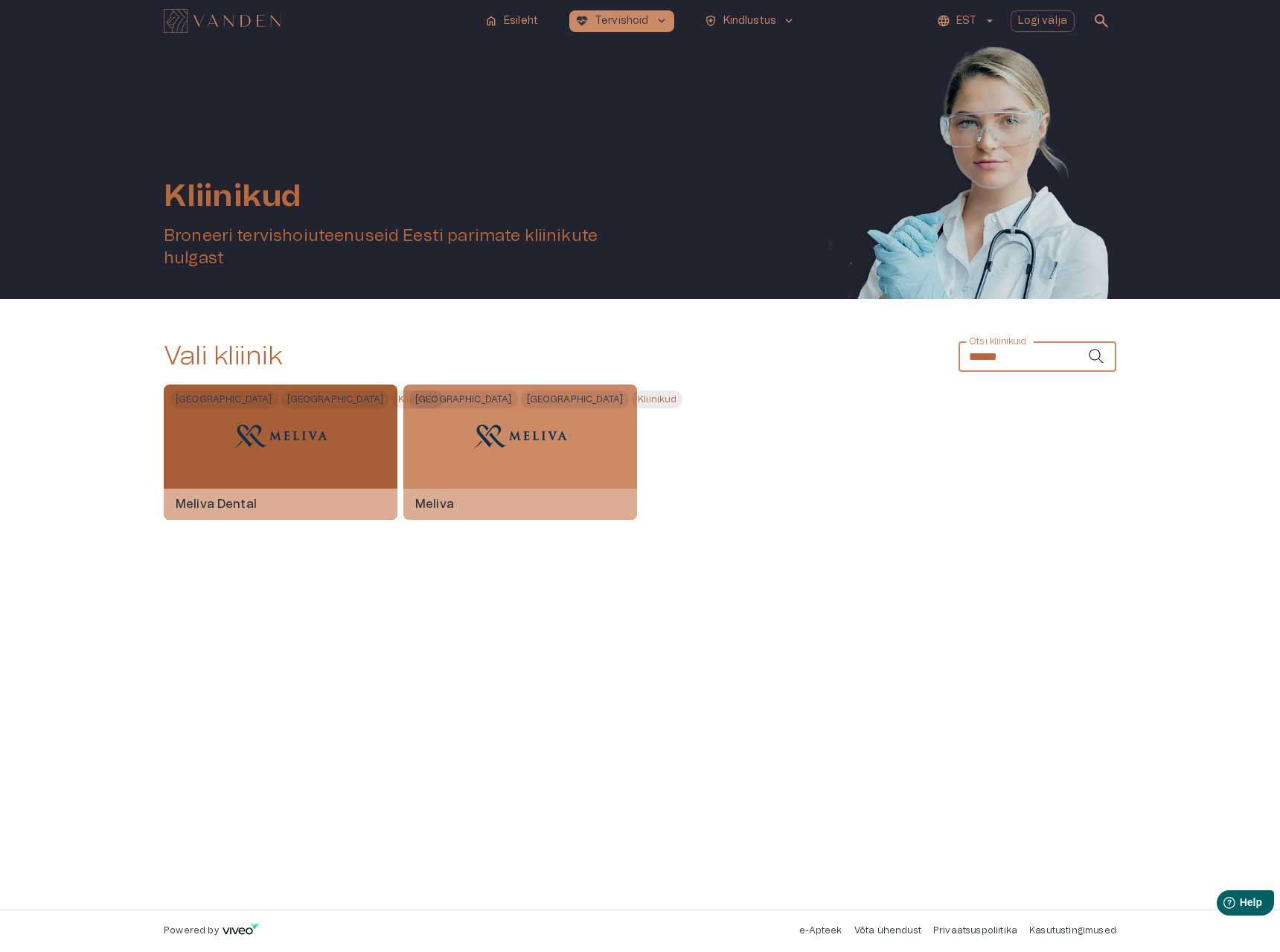
type input "******"
click at [291, 474] on div at bounding box center [280, 436] width 112 height 104
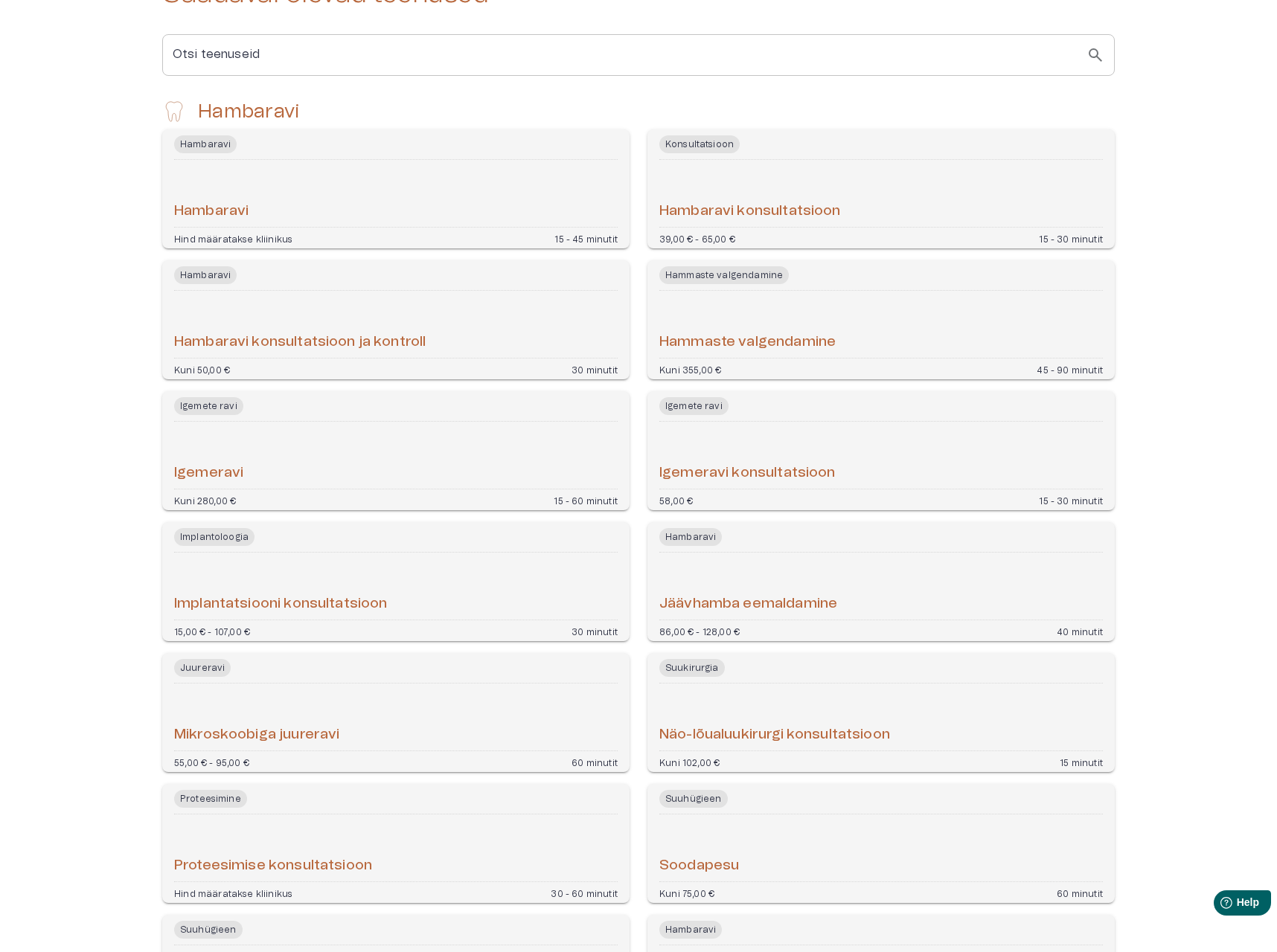
scroll to position [350, 0]
click at [388, 205] on div "[PERSON_NAME] Hind määratakse kliinikus 15 - 45 minutit" at bounding box center [396, 188] width 468 height 119
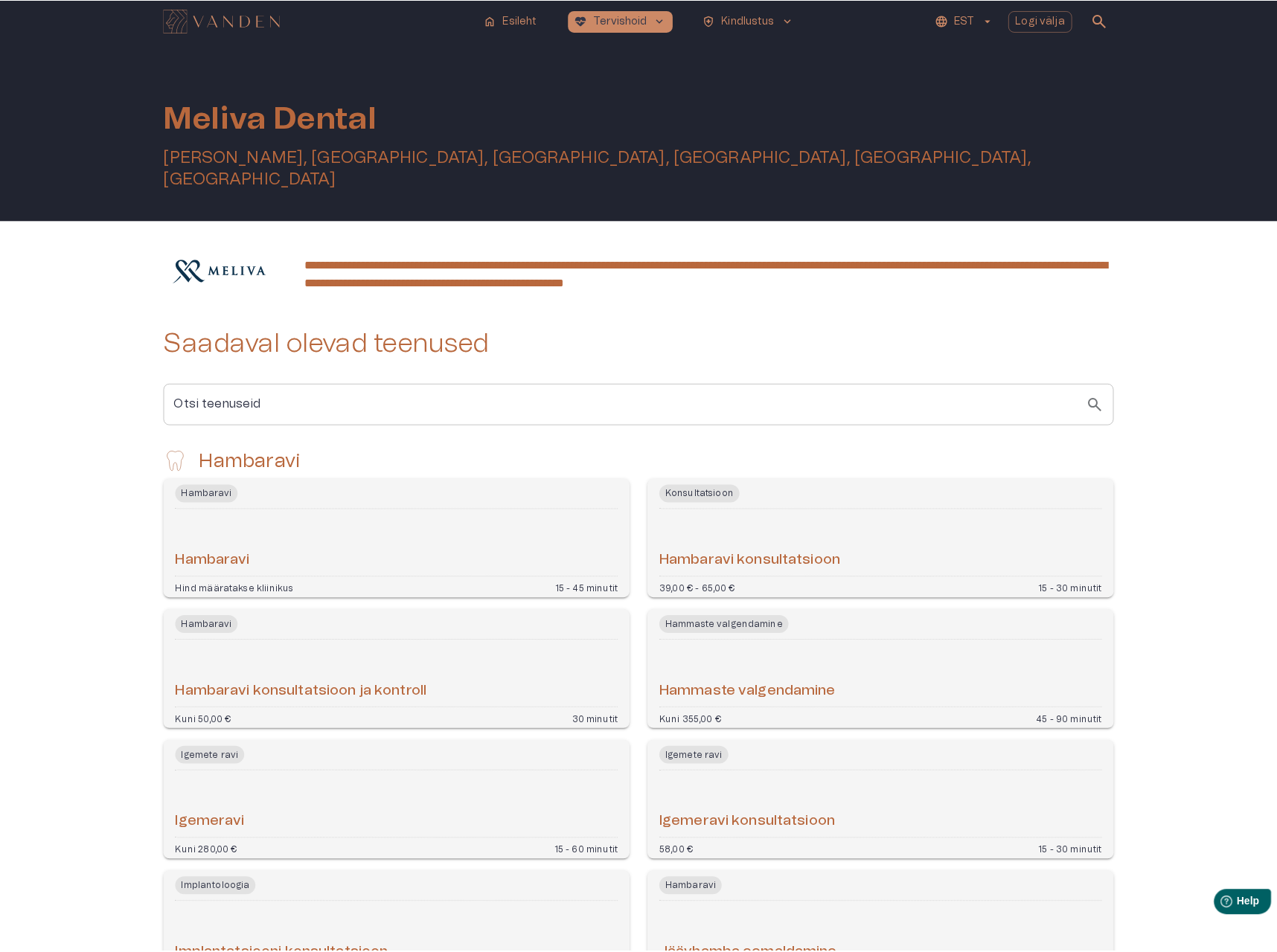
scroll to position [350, 0]
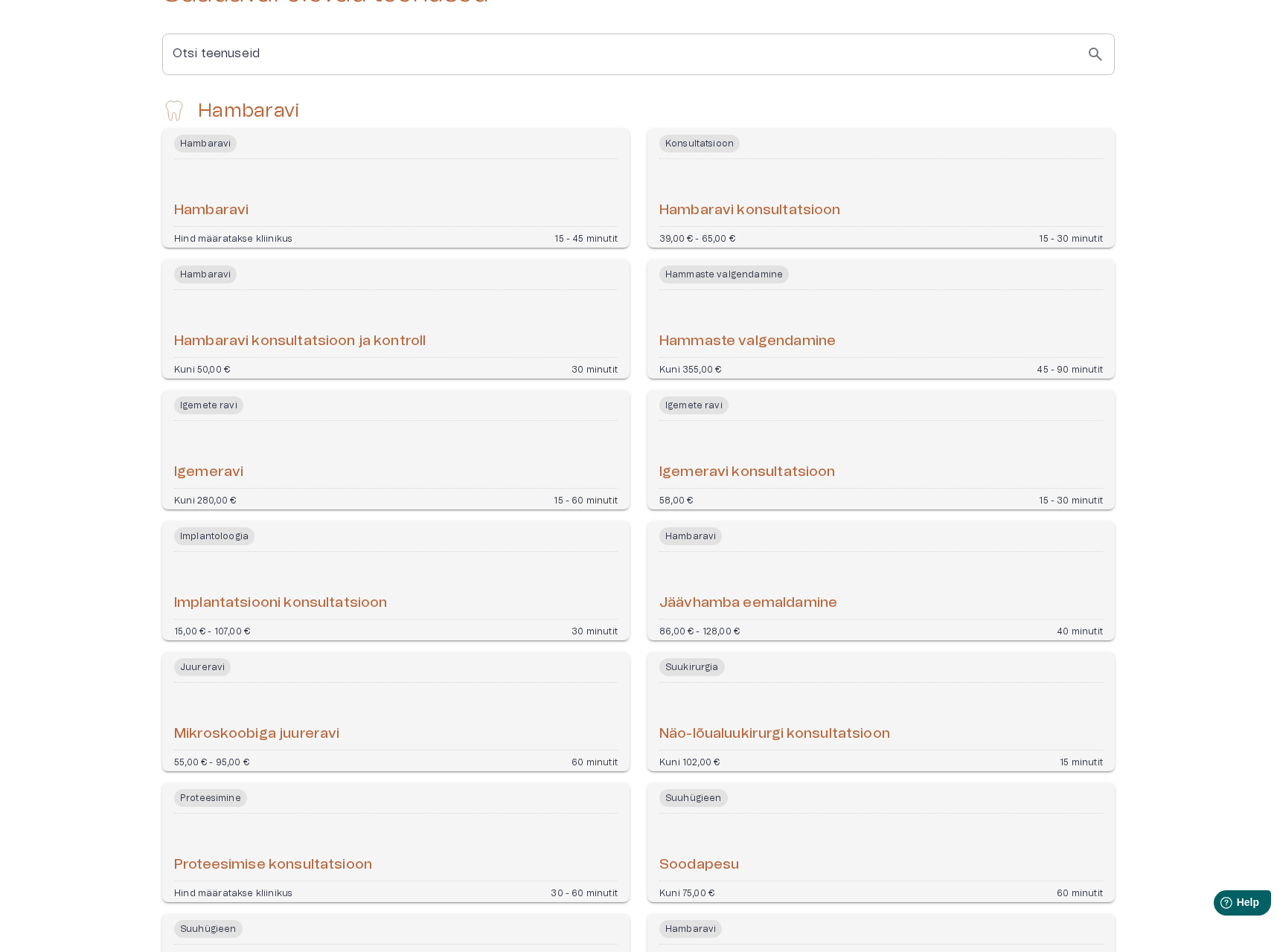
click at [826, 201] on h6 "Hambaravi konsultatsioon" at bounding box center [750, 211] width 182 height 20
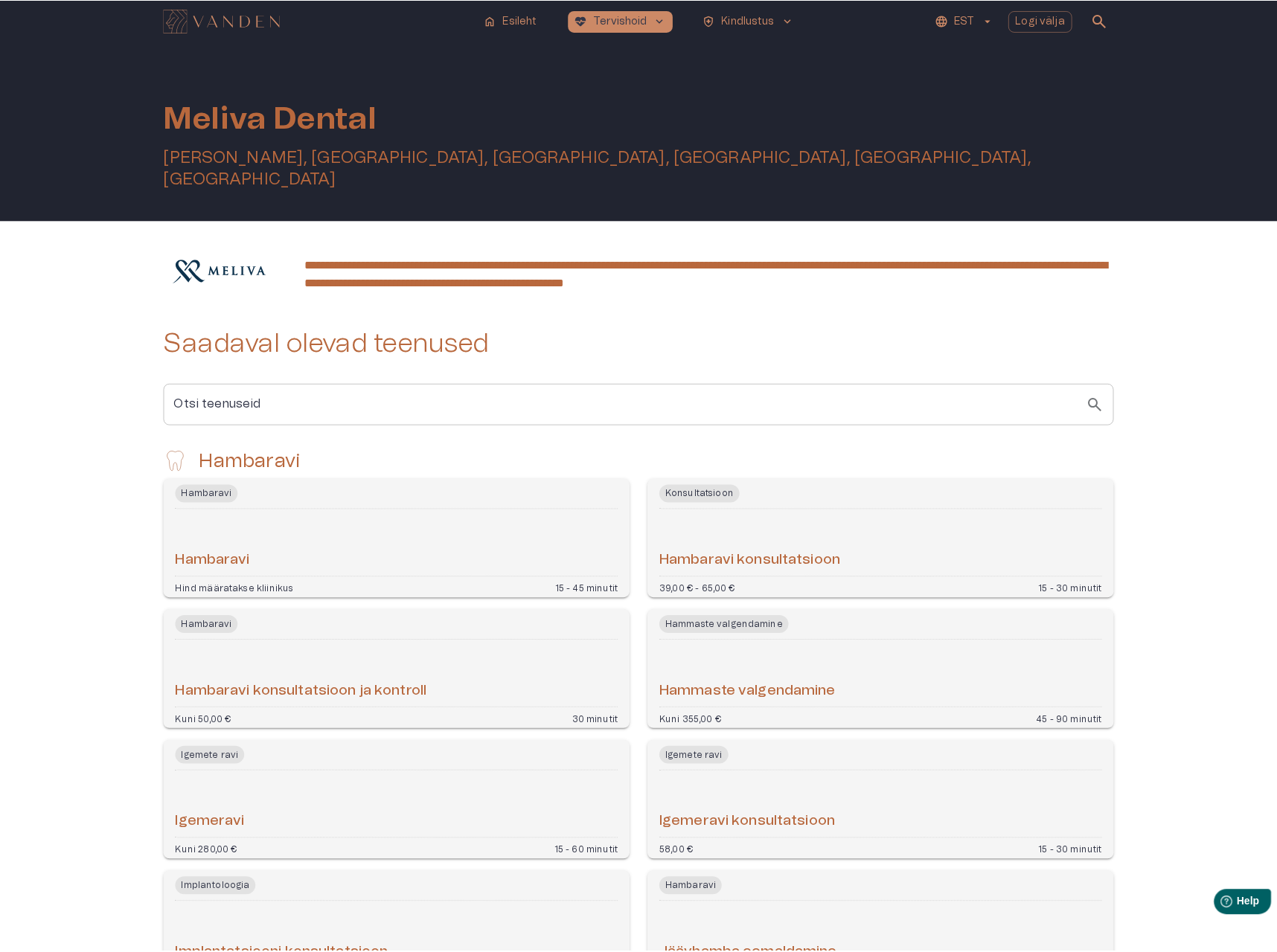
scroll to position [350, 0]
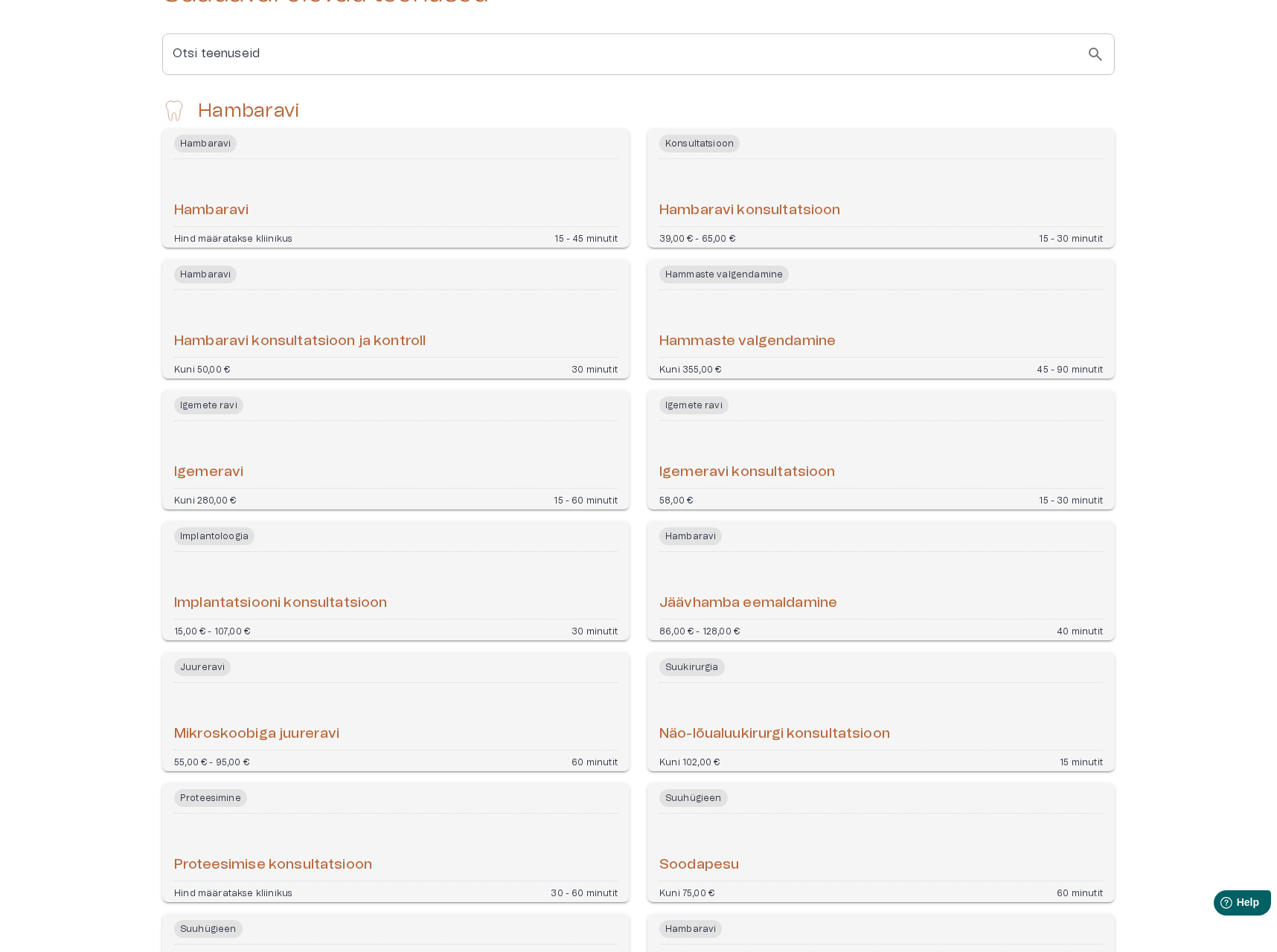
click at [231, 440] on div "Igemeravi" at bounding box center [395, 454] width 444 height 55
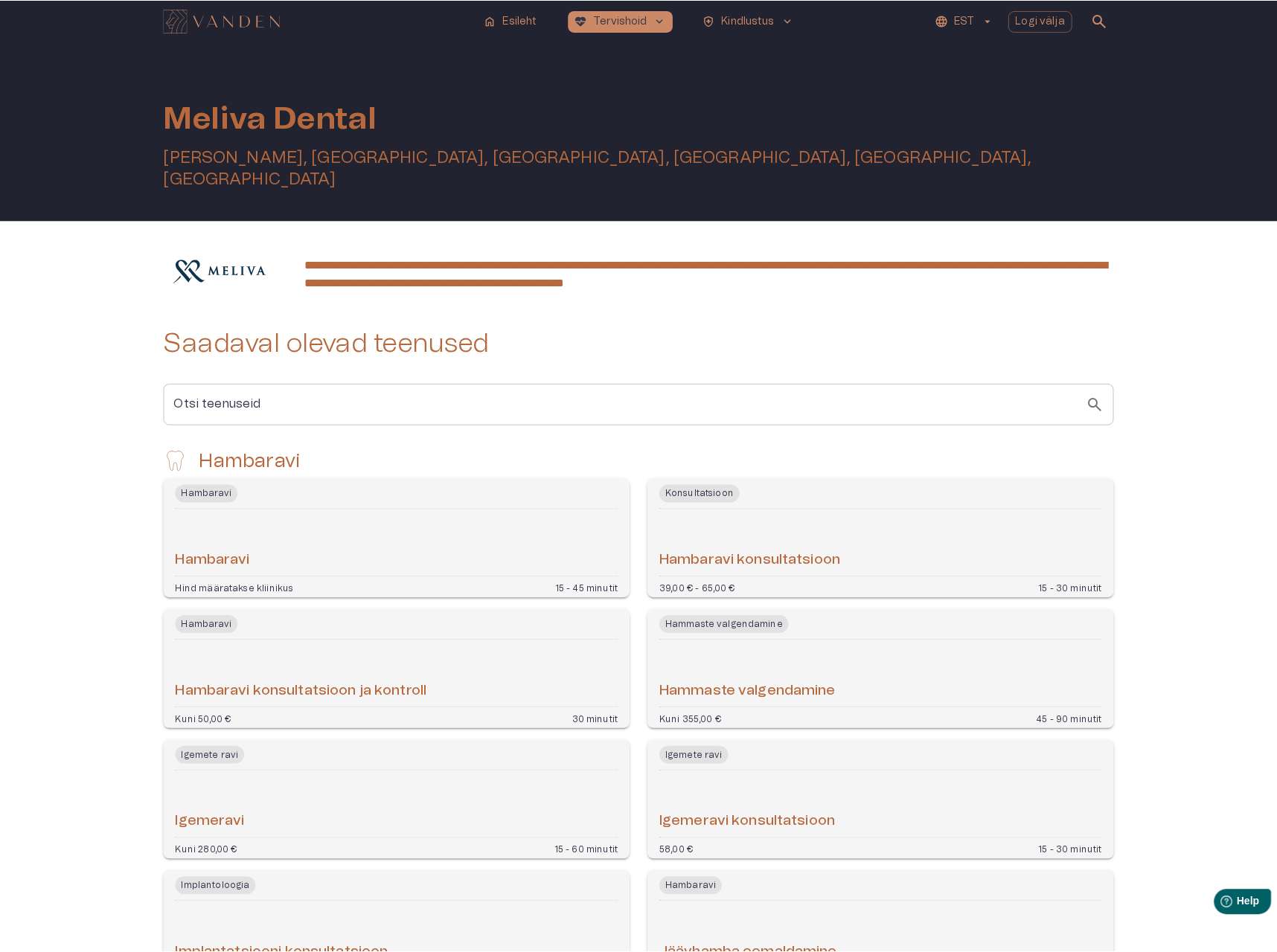
scroll to position [350, 0]
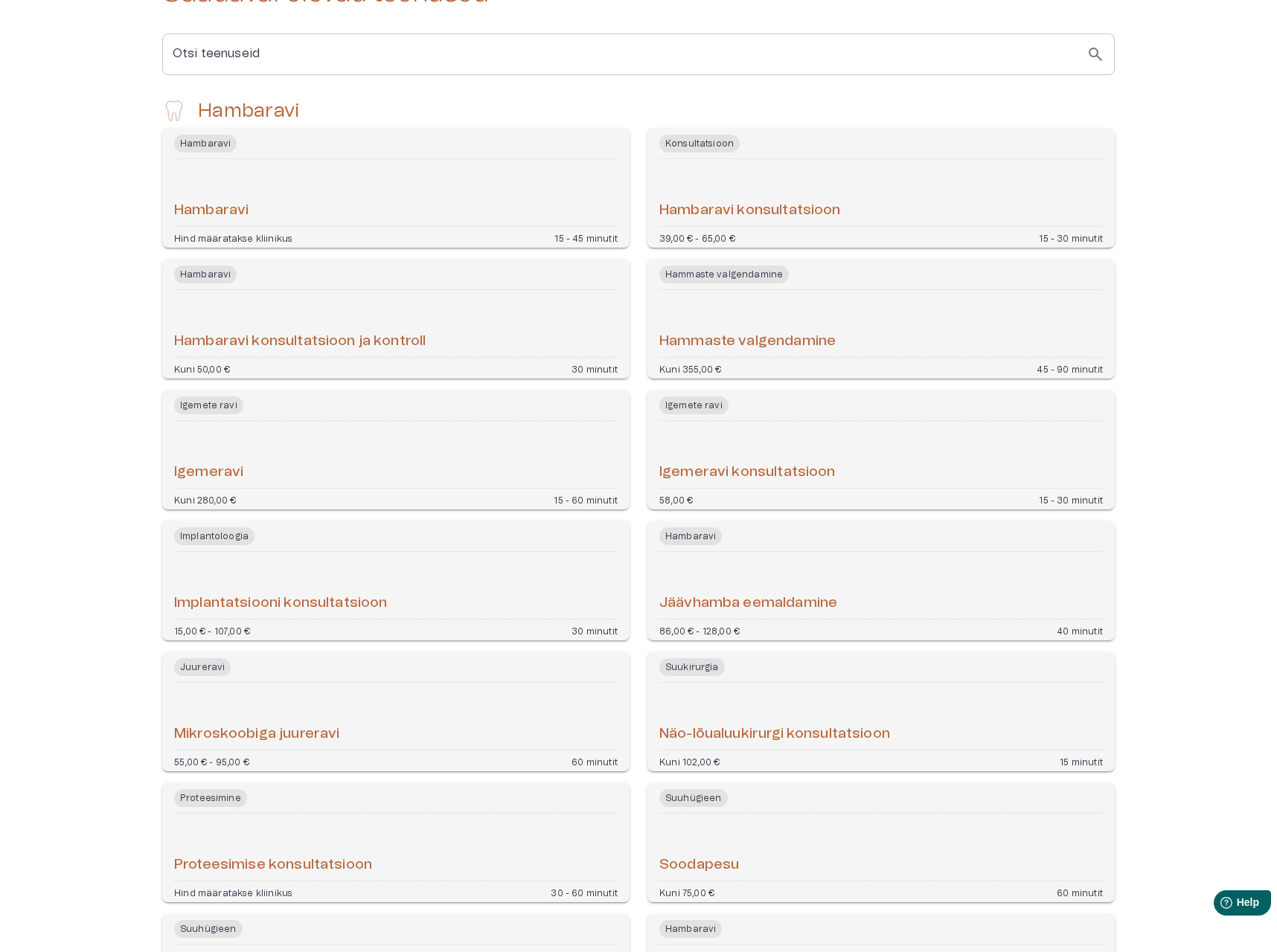
click at [826, 495] on div "58,00 € 15 - 30 minutit" at bounding box center [881, 499] width 444 height 9
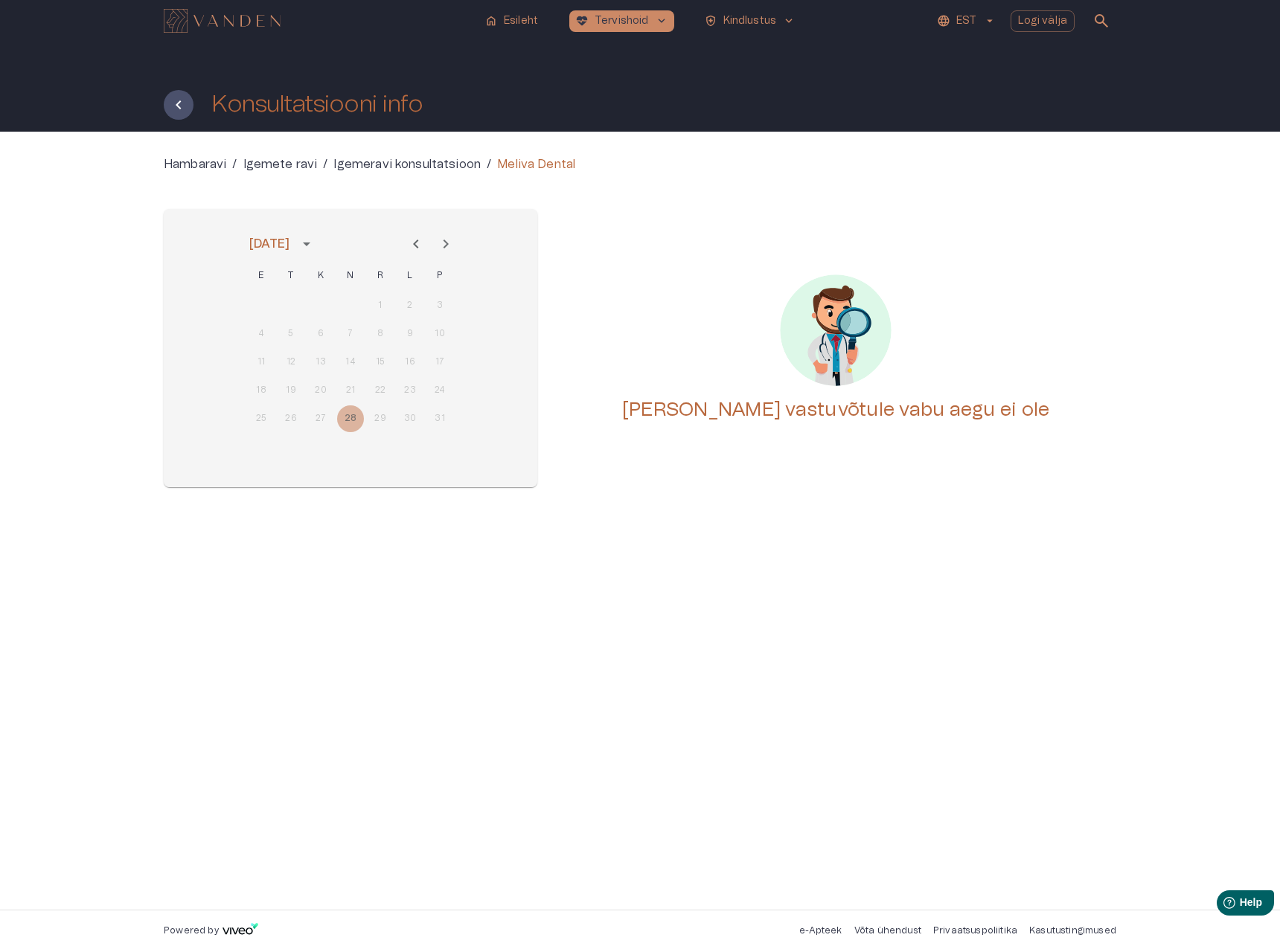
click at [447, 245] on icon "Next month" at bounding box center [446, 244] width 5 height 9
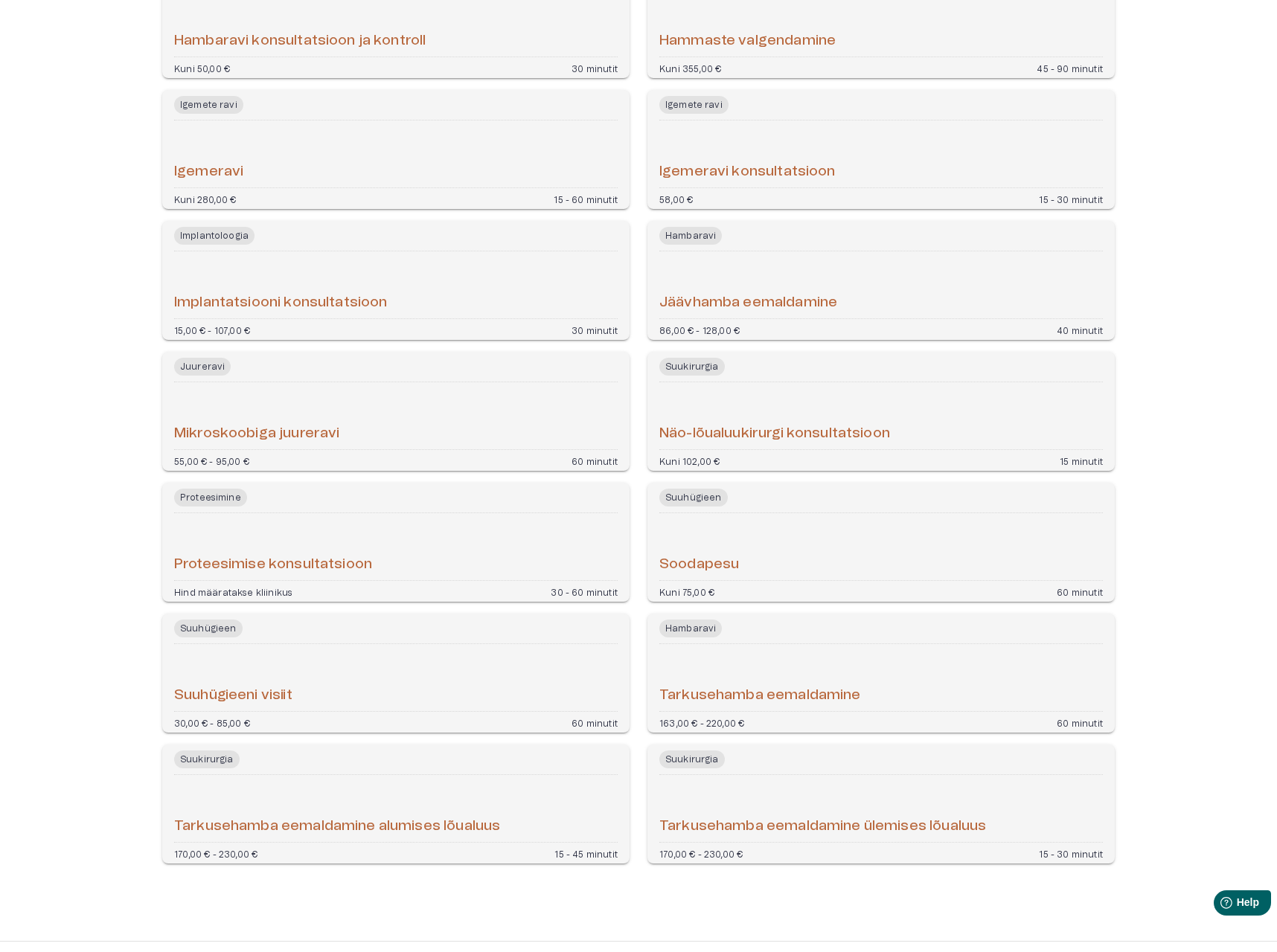
scroll to position [661, 0]
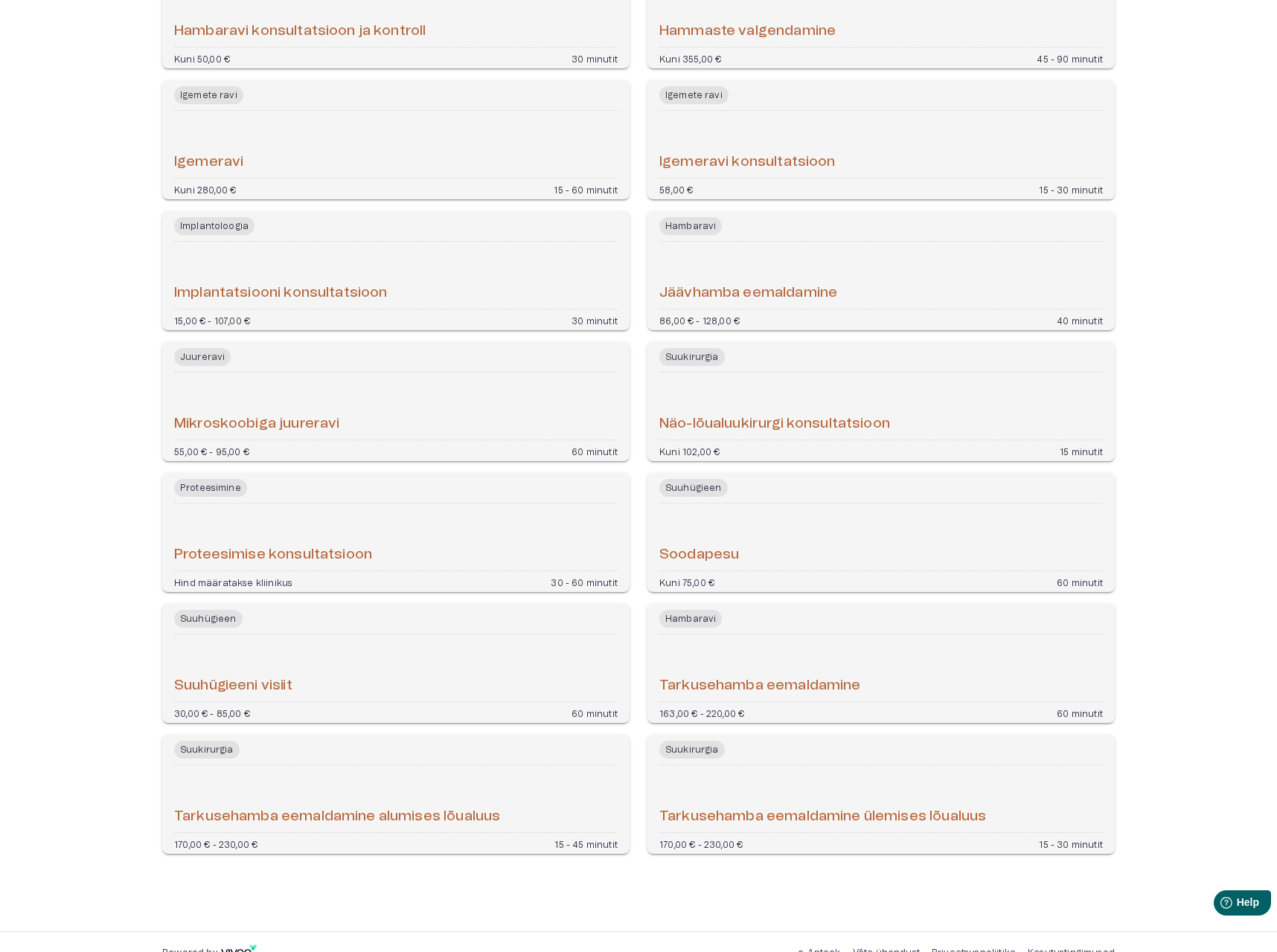
click at [469, 641] on div "Suuhügieeni visiit" at bounding box center [395, 668] width 444 height 55
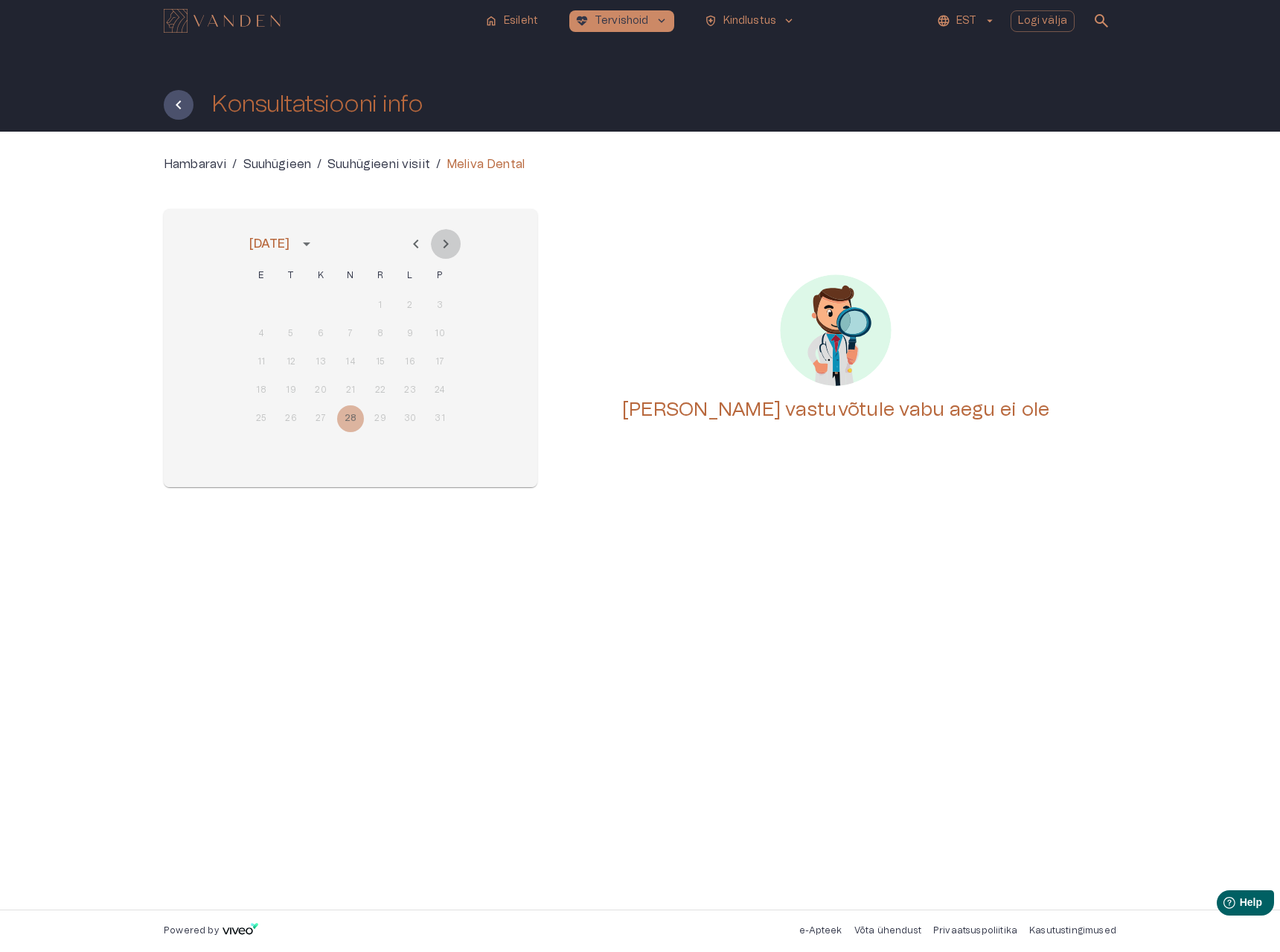
click at [444, 241] on icon "Next month" at bounding box center [445, 244] width 18 height 18
click at [1067, 423] on div "[PERSON_NAME] vastuvõtule vabu aegu ei ole" at bounding box center [836, 348] width 561 height 278
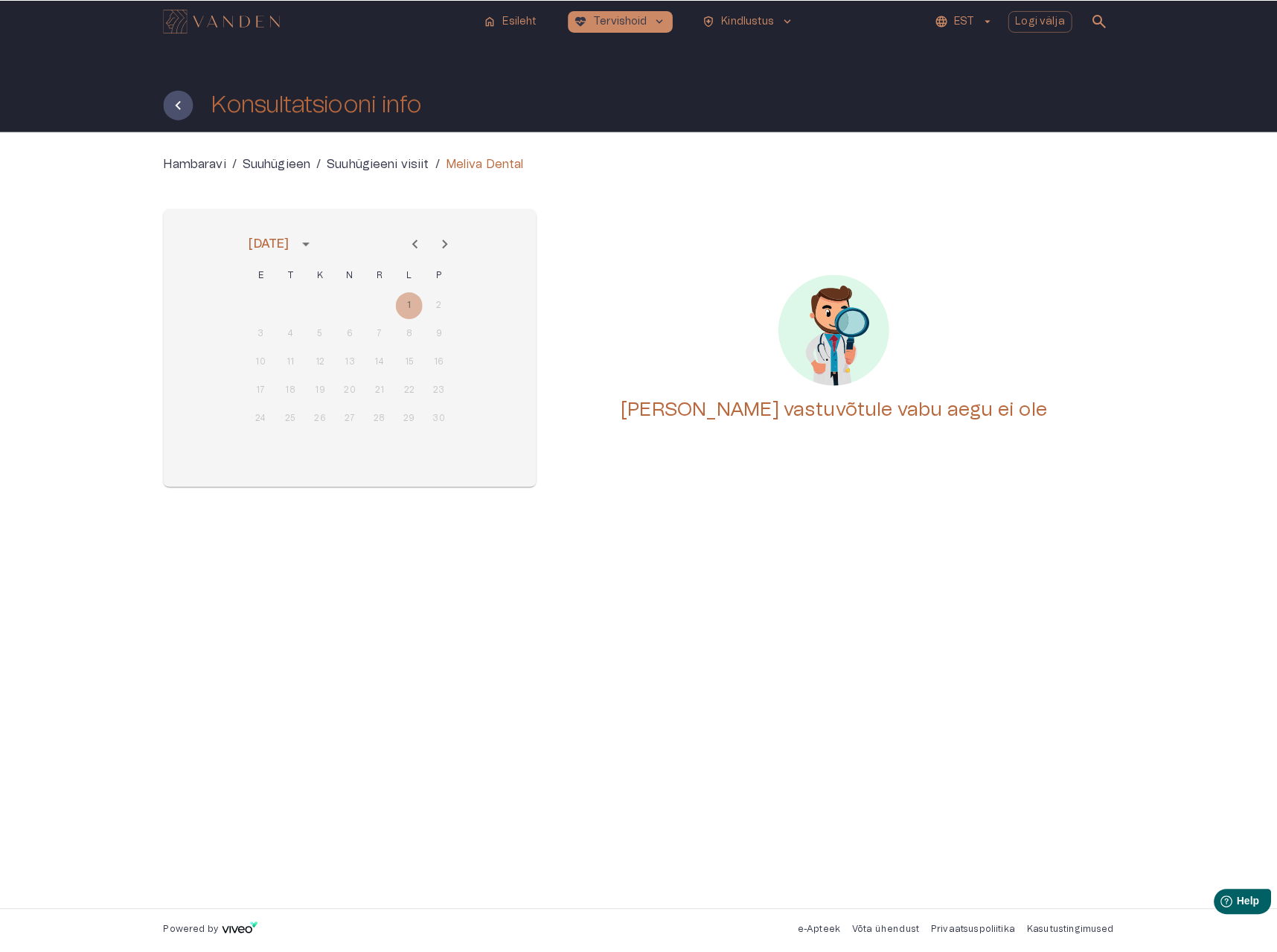
scroll to position [661, 0]
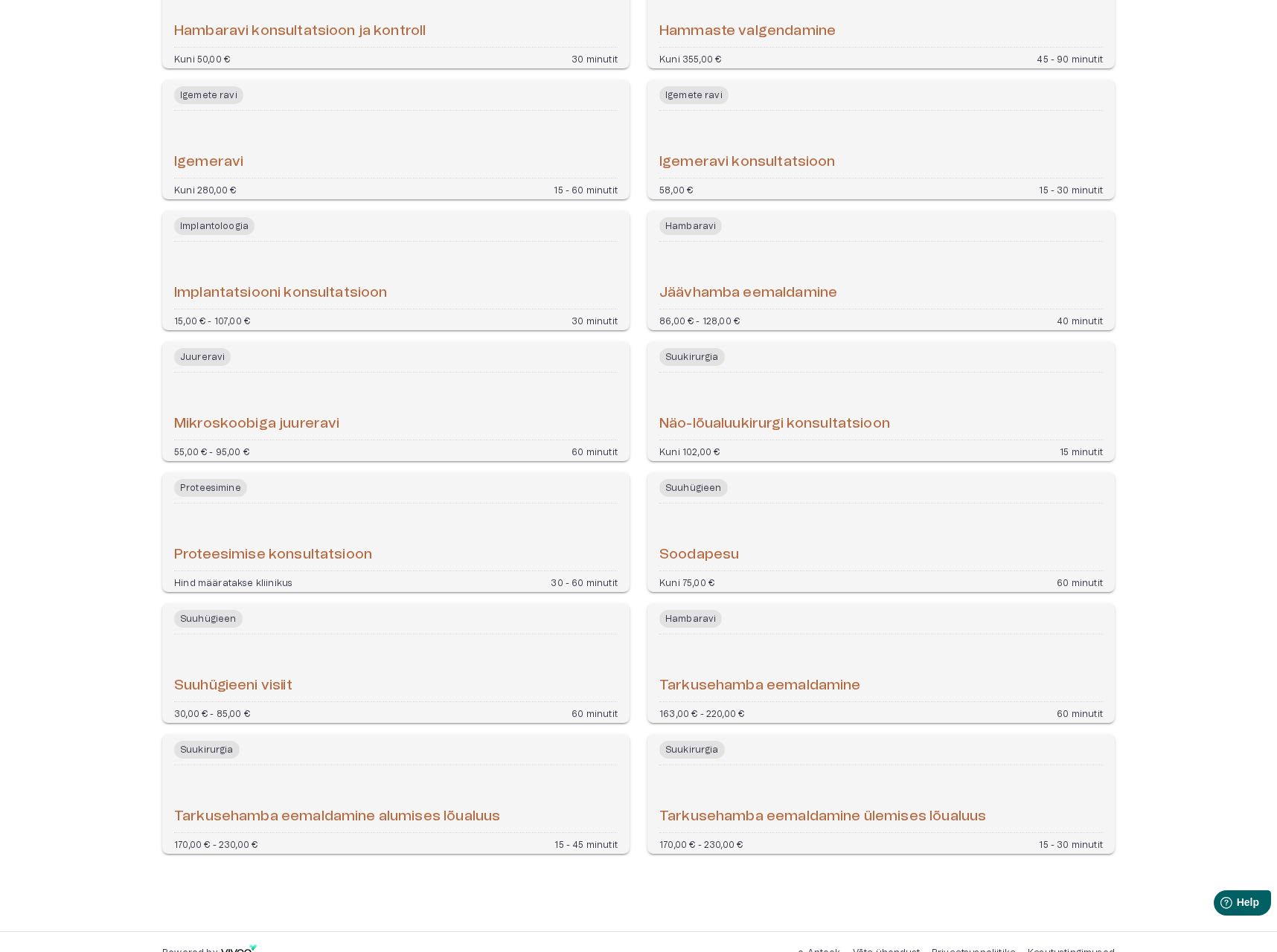
click at [767, 808] on h6 "Tarkusehamba eemaldamine ülemises lõualuus" at bounding box center [823, 818] width 327 height 20
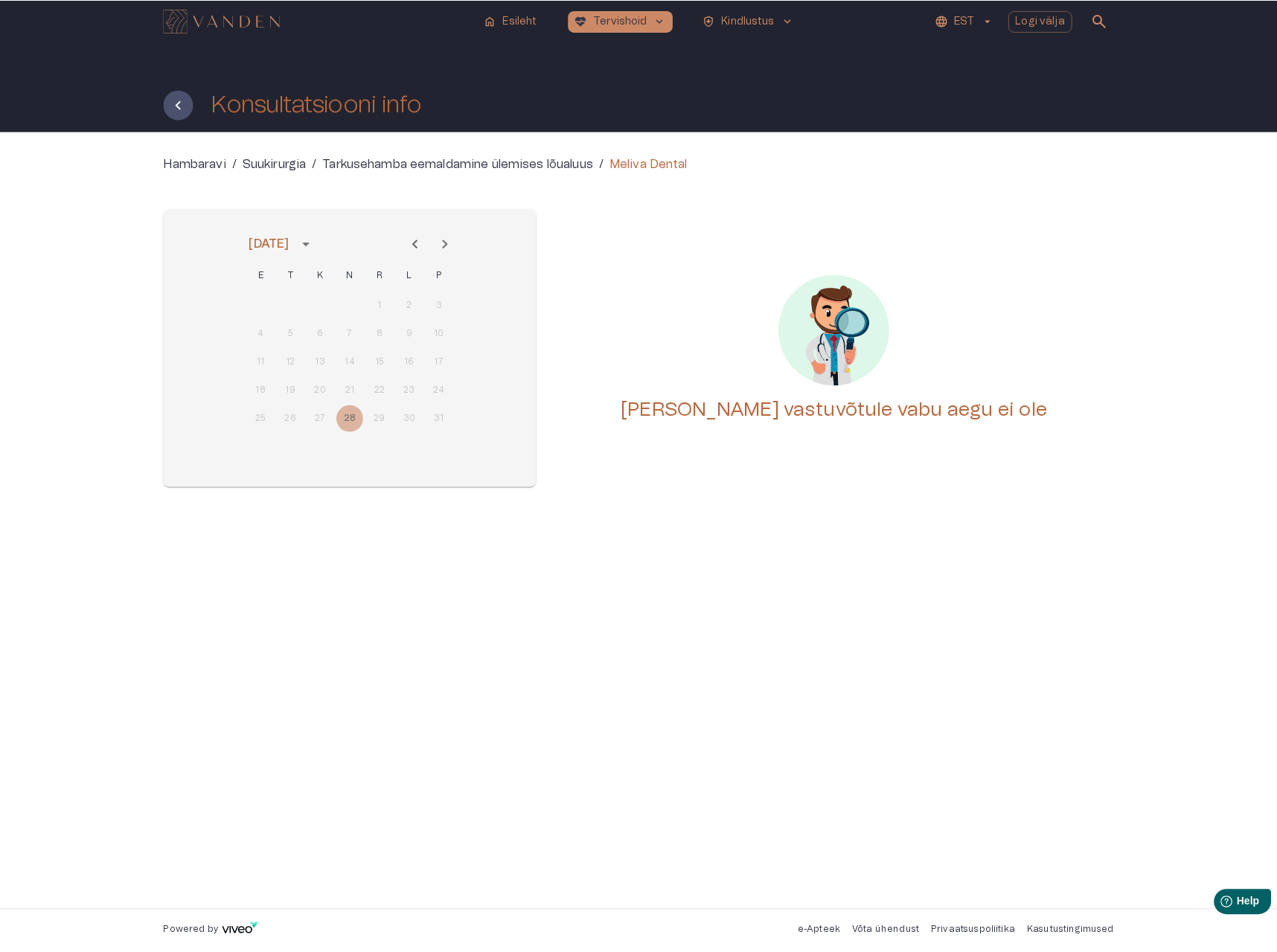
scroll to position [661, 0]
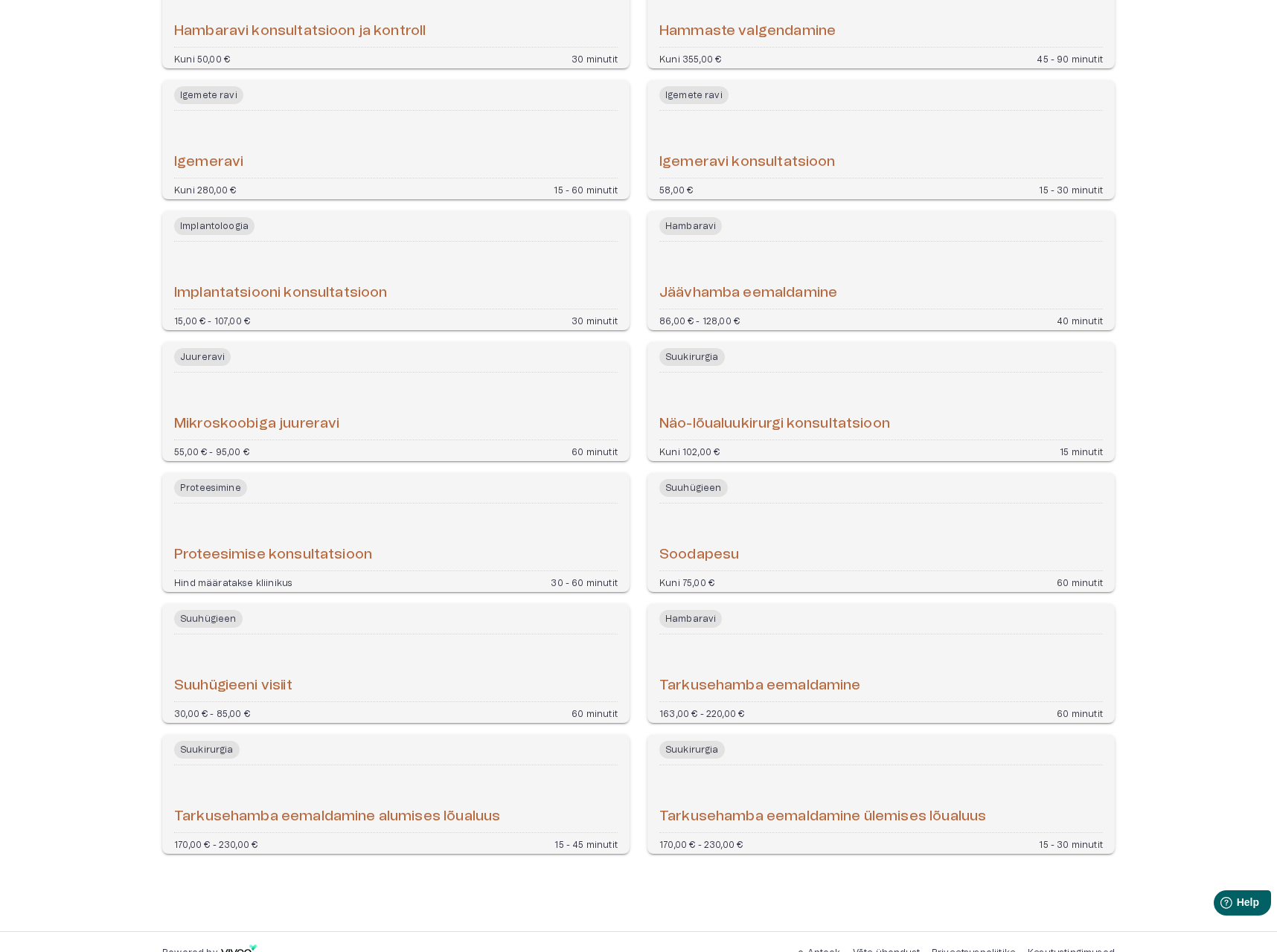
click at [311, 772] on div "Tarkusehamba eemaldamine alumises lõualuus" at bounding box center [395, 799] width 444 height 55
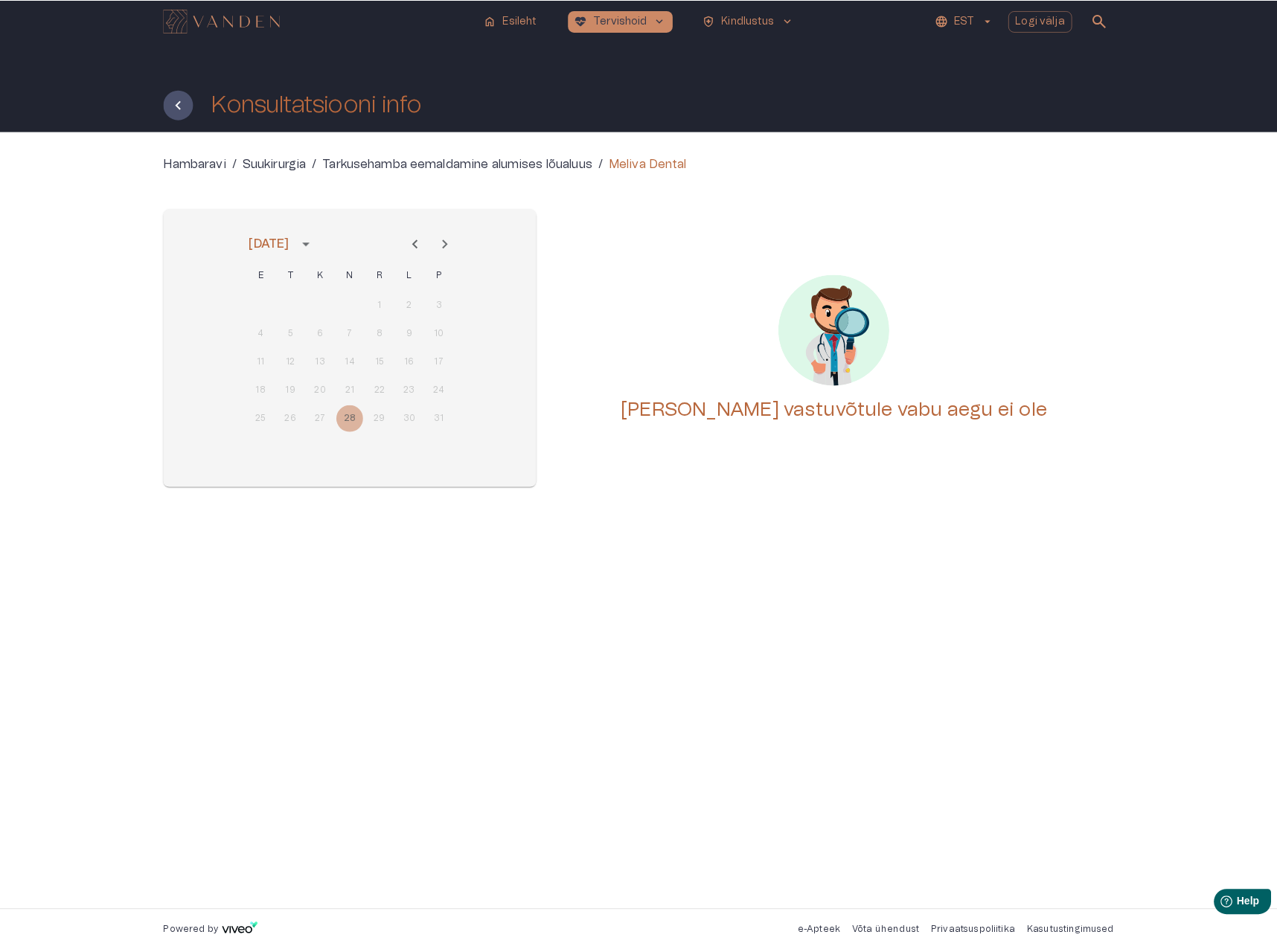
scroll to position [661, 0]
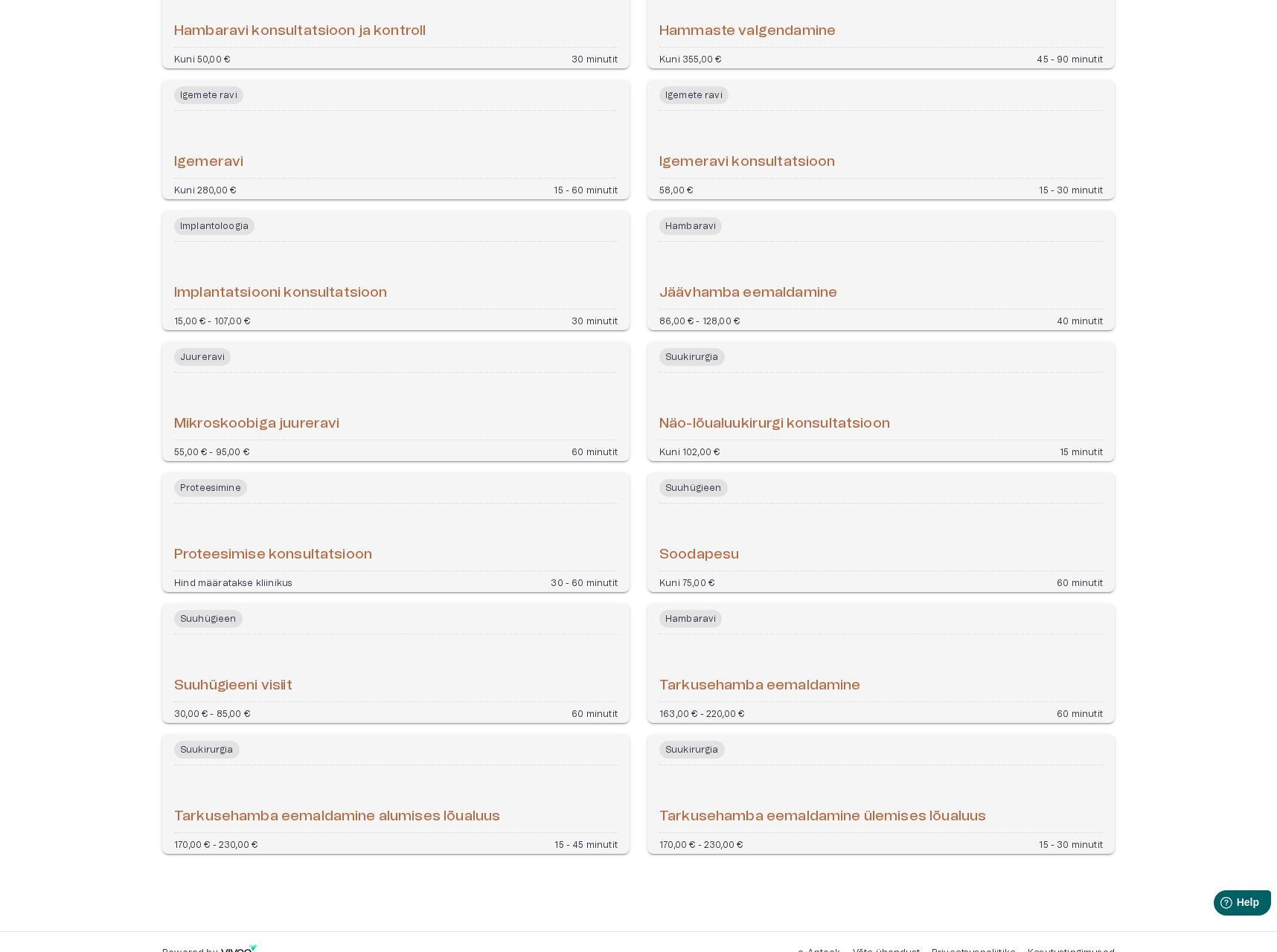
click at [743, 676] on h6 "Tarkusehamba eemaldamine" at bounding box center [760, 686] width 202 height 20
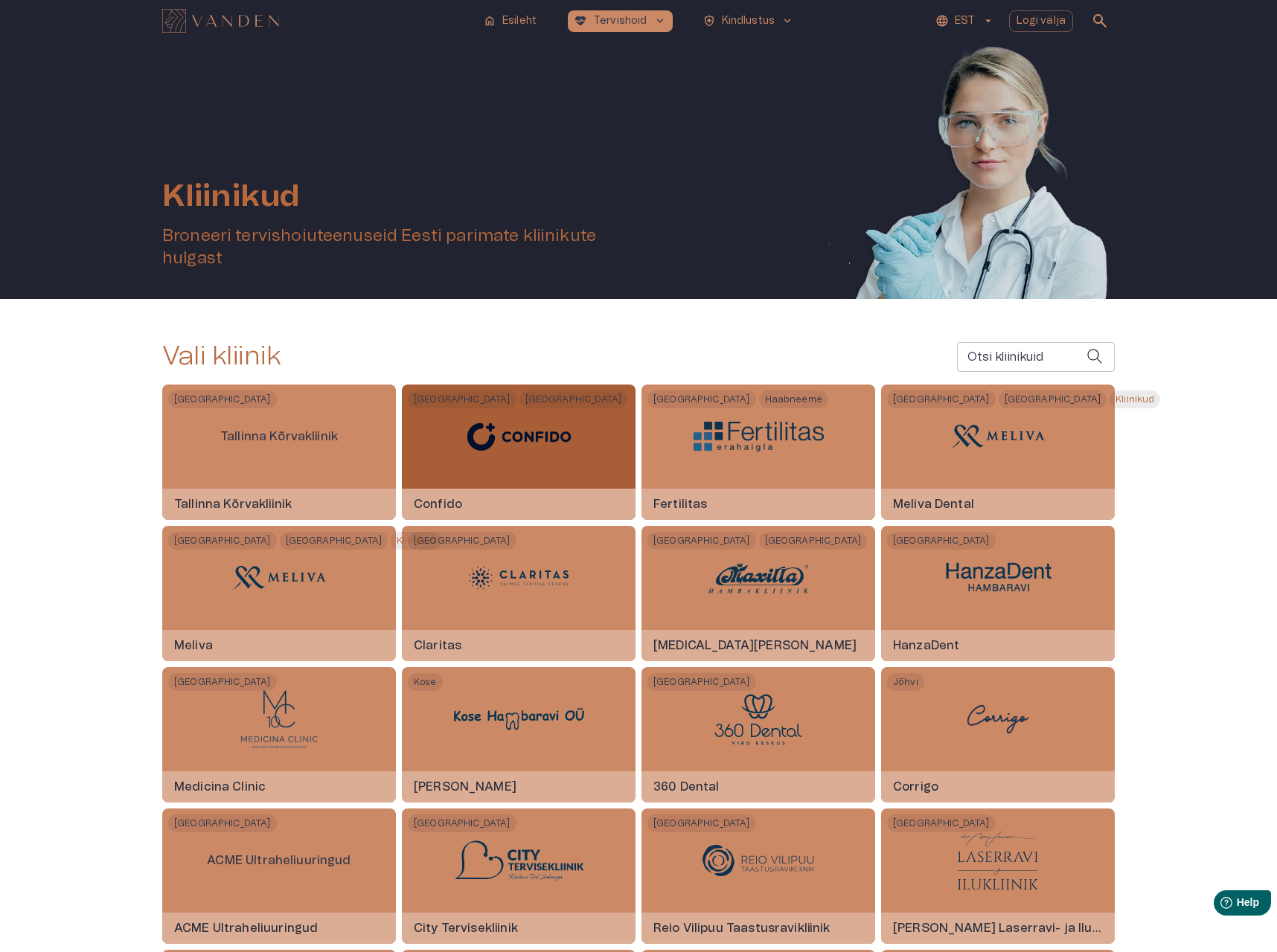
click at [478, 482] on div at bounding box center [519, 436] width 130 height 104
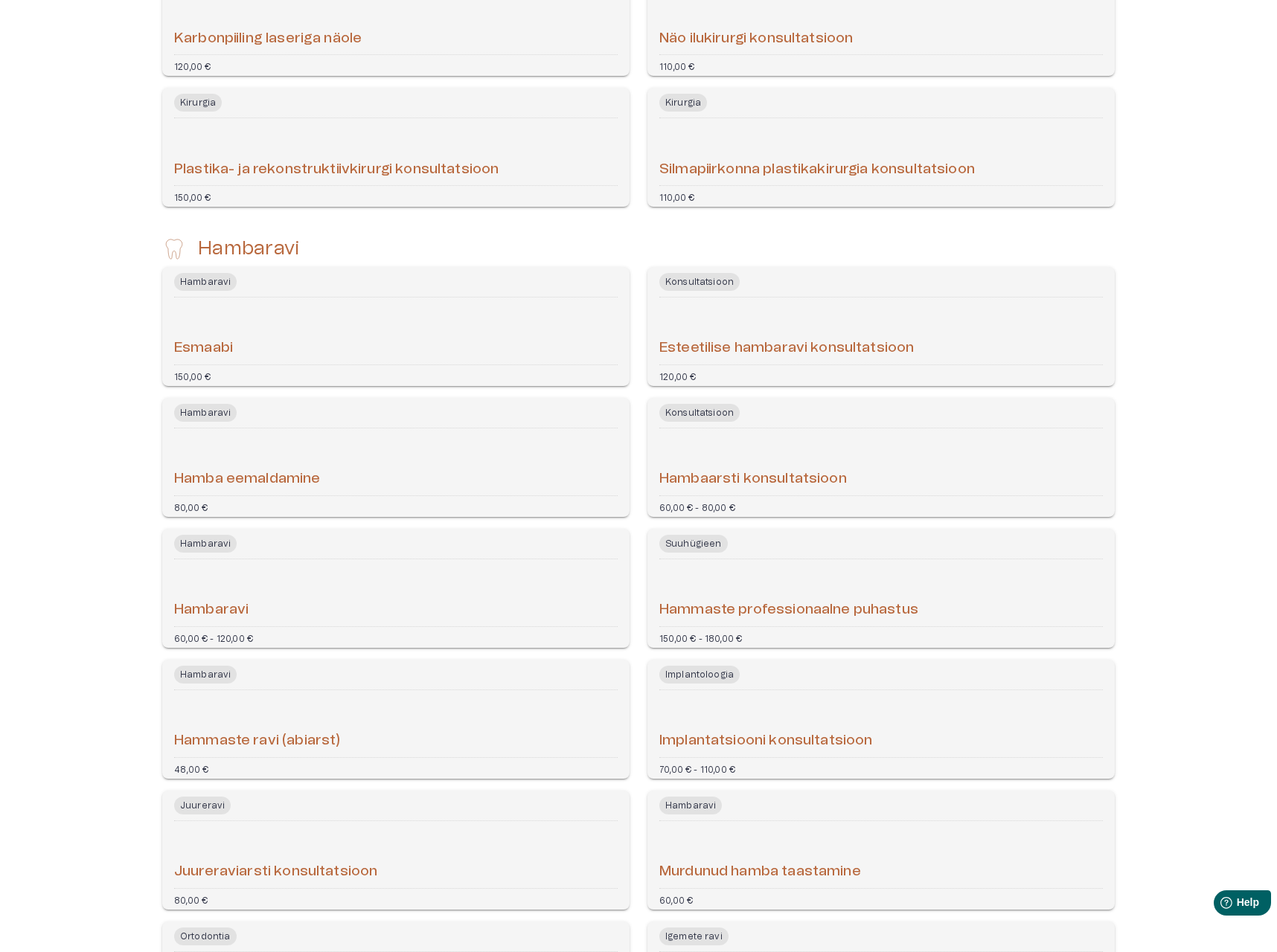
scroll to position [3090, 0]
click at [350, 354] on div "Esmaabi" at bounding box center [395, 329] width 444 height 55
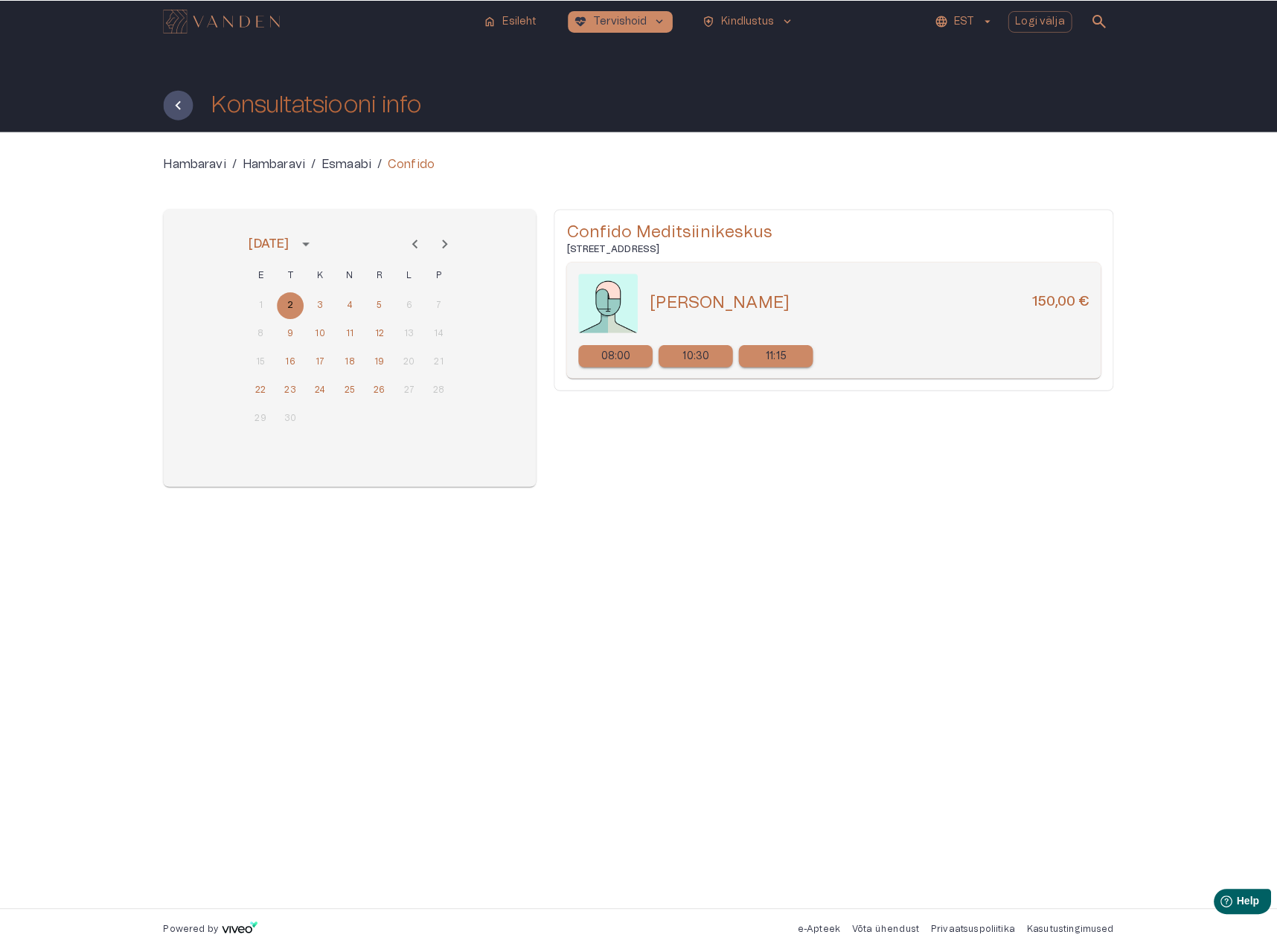
scroll to position [3090, 0]
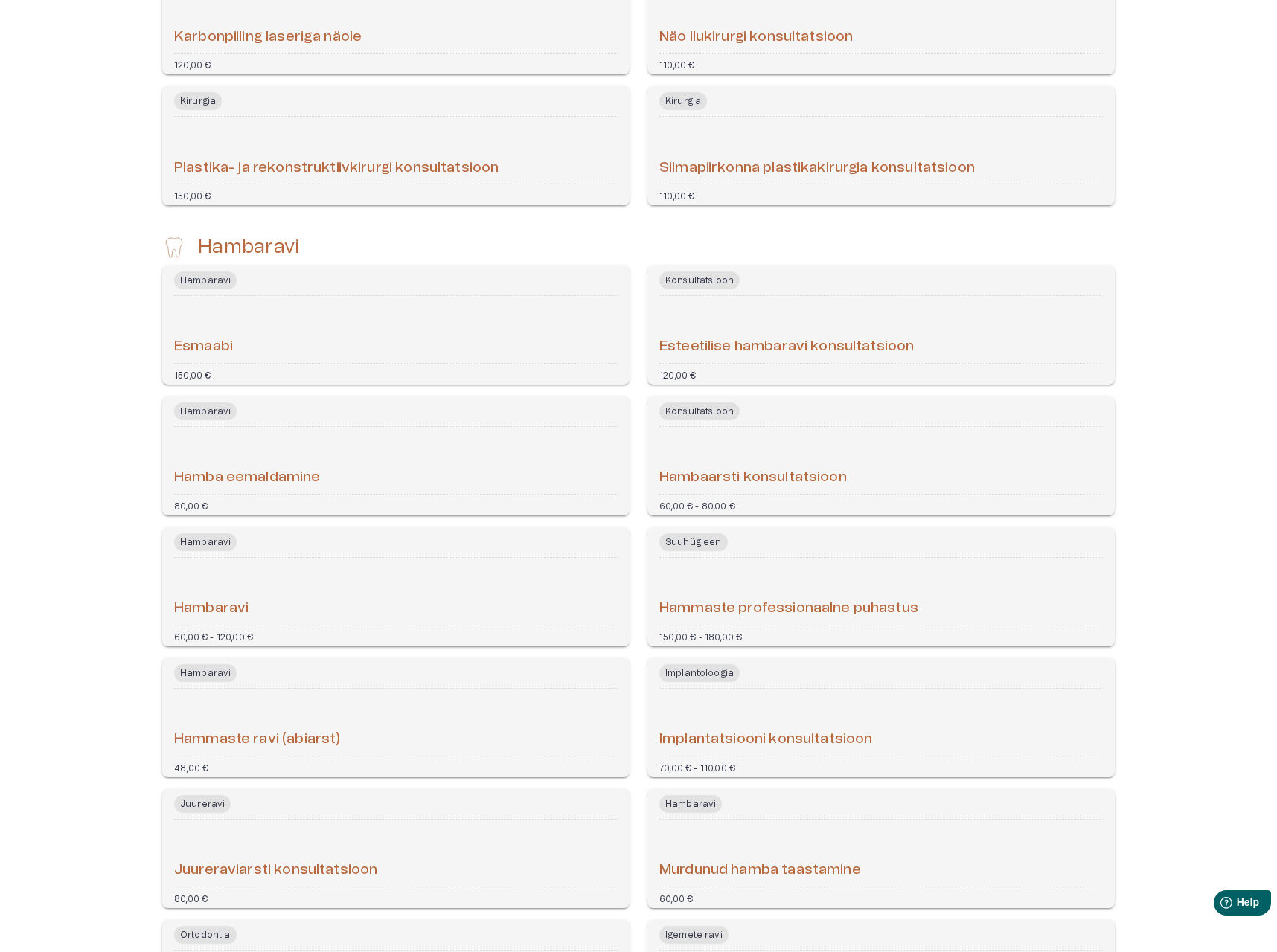
click at [391, 584] on div "Hambaravi" at bounding box center [395, 591] width 444 height 55
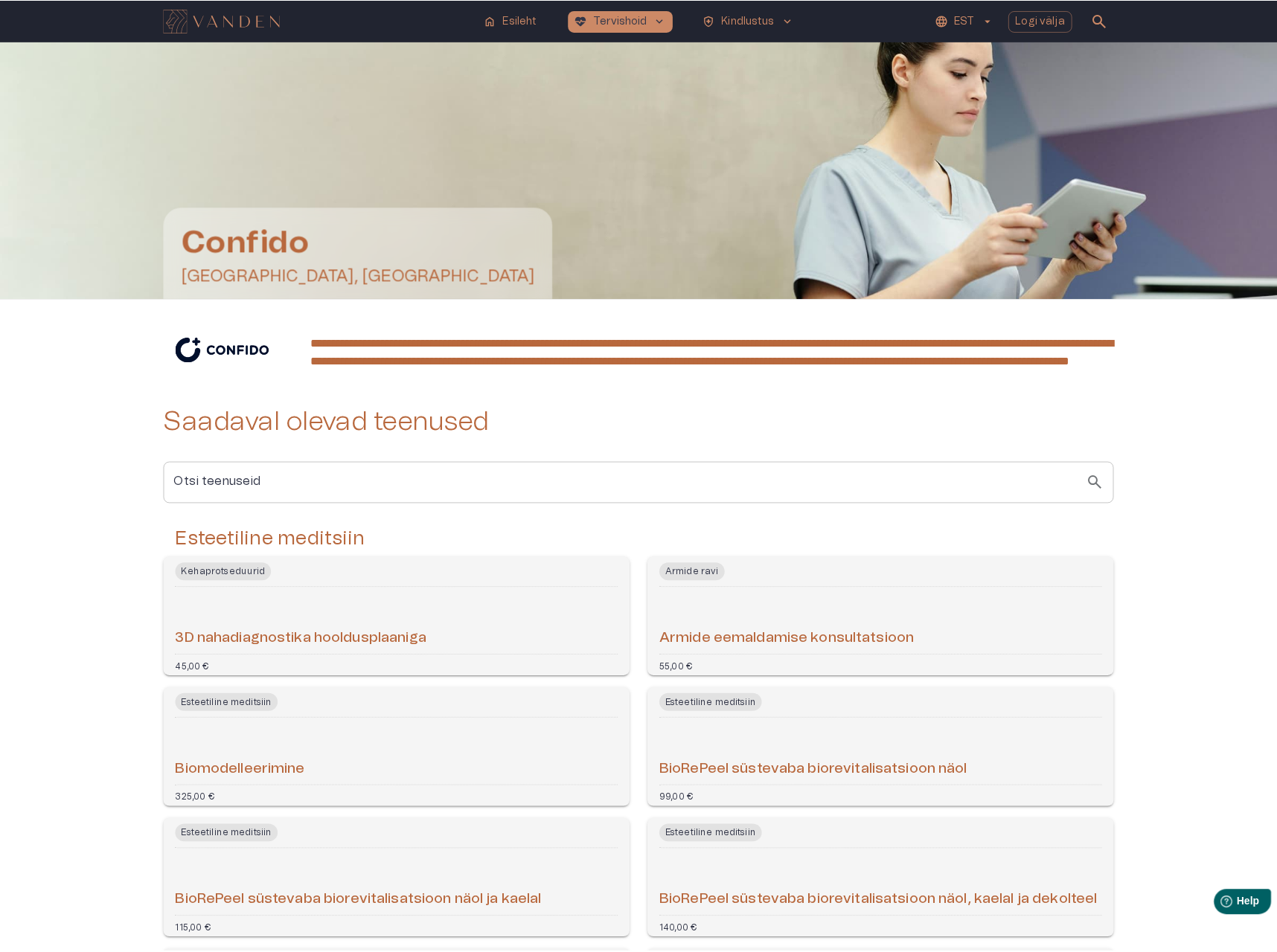
scroll to position [3090, 0]
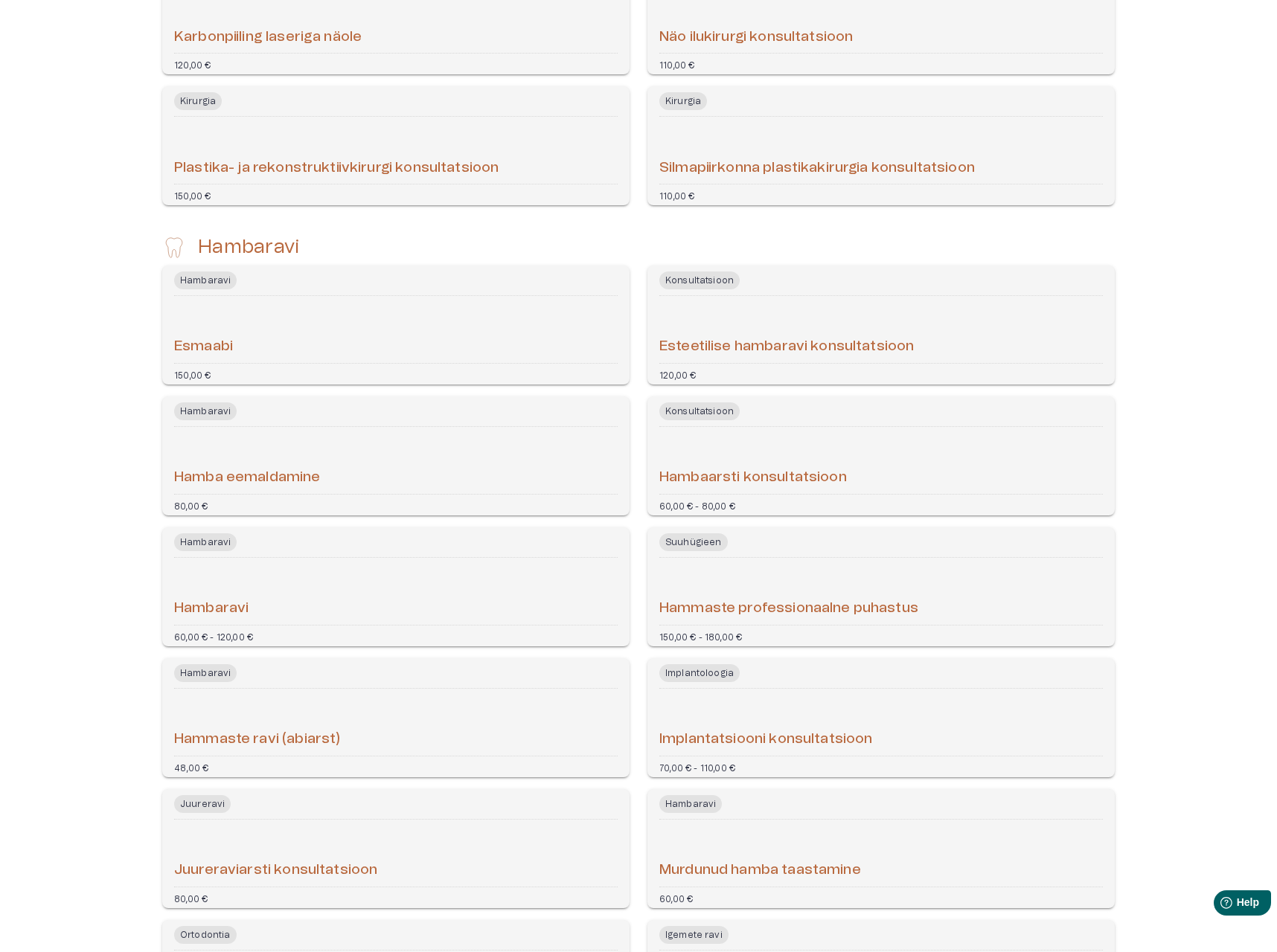
click at [729, 615] on div "Hammaste professionaalne puhastus" at bounding box center [881, 591] width 444 height 55
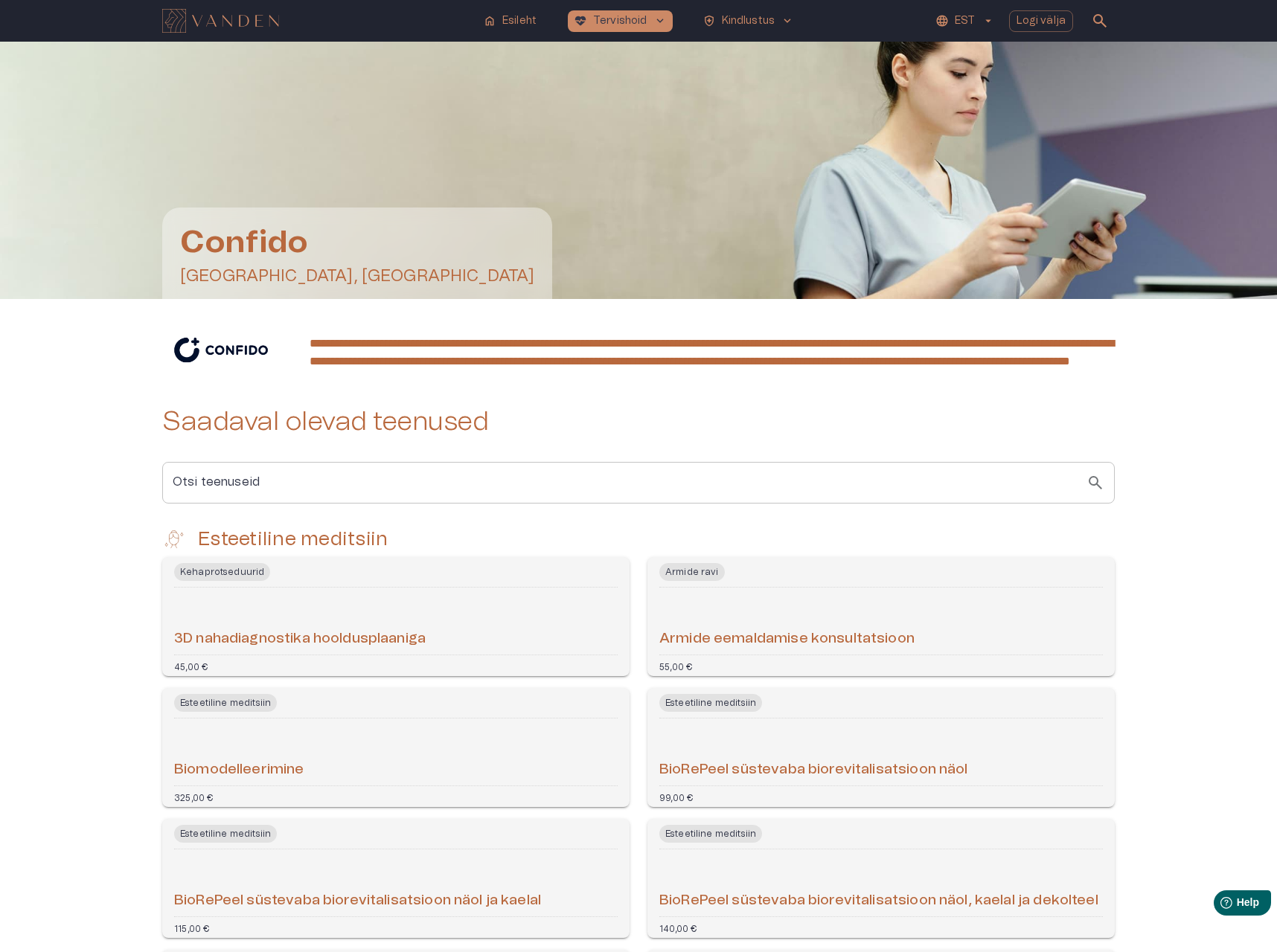
click at [850, 438] on h2 "Saadaval olevad teenused" at bounding box center [638, 422] width 952 height 32
